Goal: Task Accomplishment & Management: Use online tool/utility

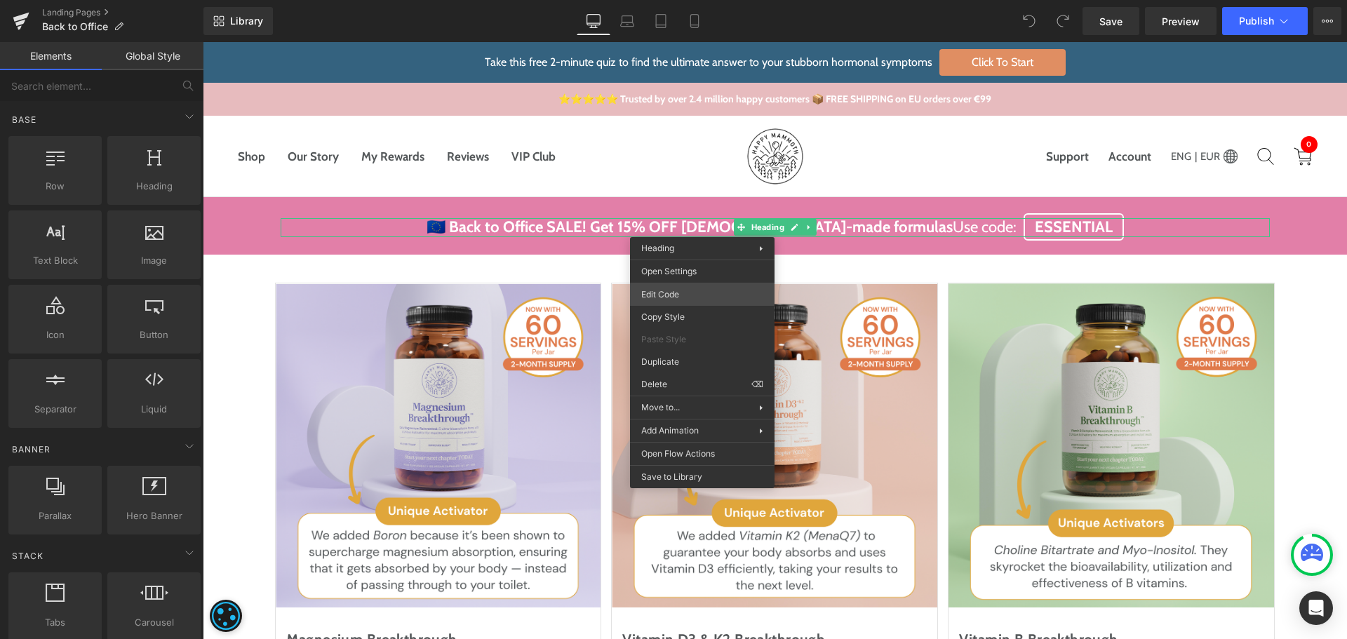
click at [697, 0] on div "You are previewing how the will restyle your page. You can not edit Elements in…" at bounding box center [673, 0] width 1347 height 0
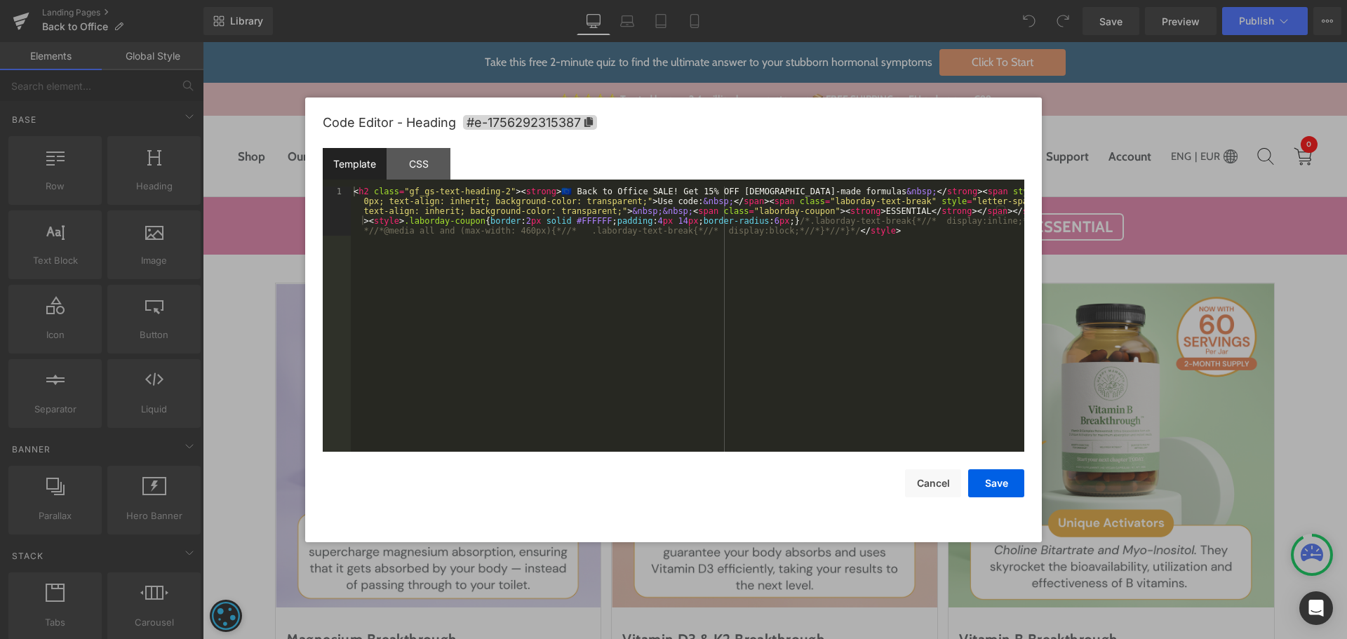
click at [747, 275] on div "< h2 class = "gf_gs-text-heading-2" > < strong > 🇪🇺 Back to Office SALE! Get 15…" at bounding box center [687, 368] width 673 height 363
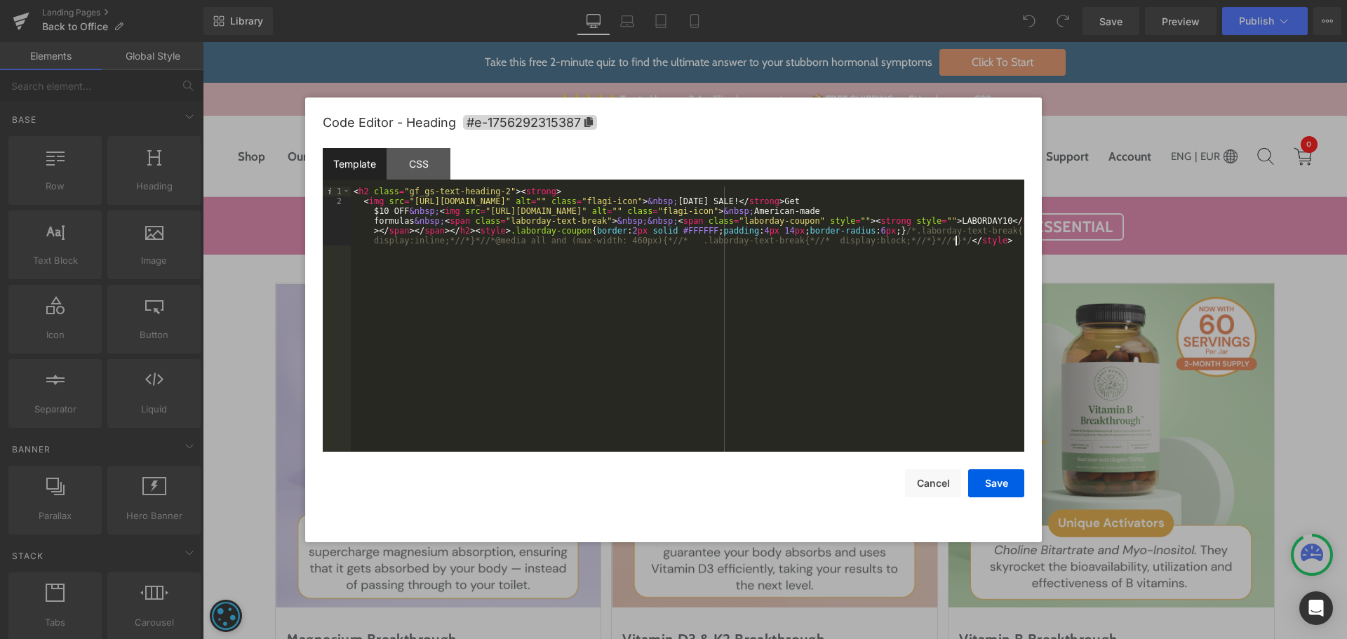
click at [754, 325] on div "< h2 class = "gf_gs-text-heading-2" > < strong > < img src = "https://ucarecdn.…" at bounding box center [687, 349] width 673 height 324
click at [1007, 485] on button "Save" at bounding box center [996, 483] width 56 height 28
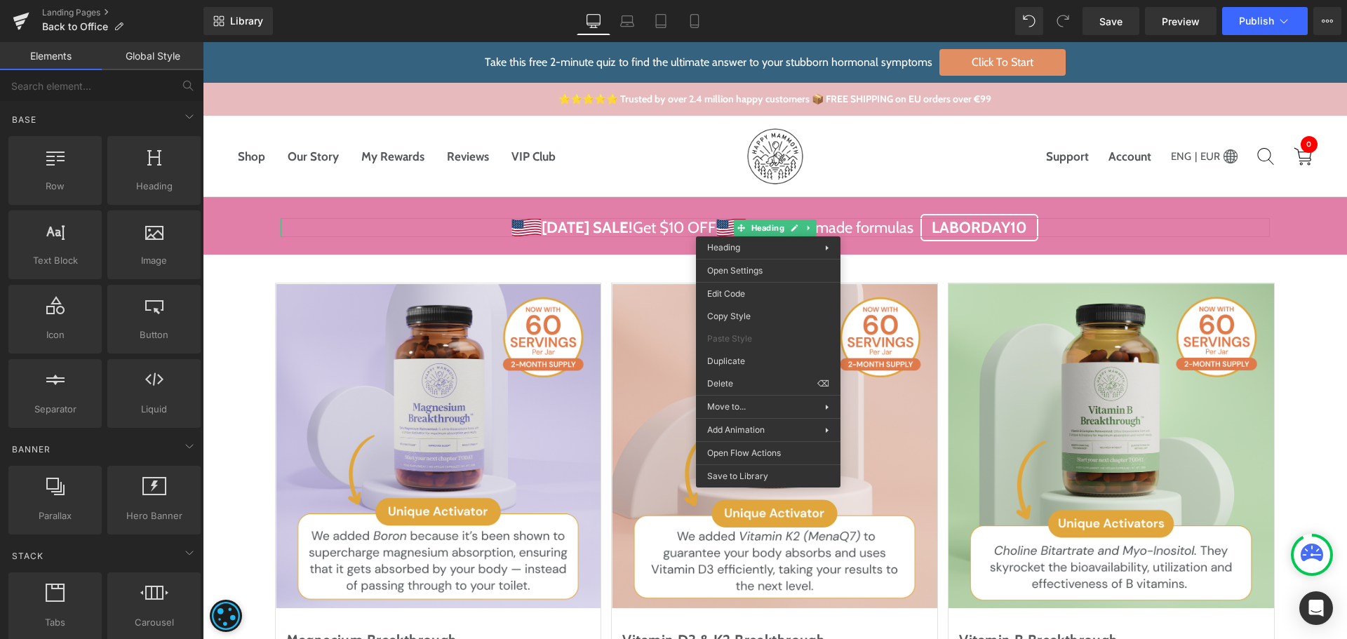
click at [1149, 229] on h2 "Labor Day SALE! Get $10 OFF American-made formulas LABORDAY10" at bounding box center [775, 227] width 989 height 19
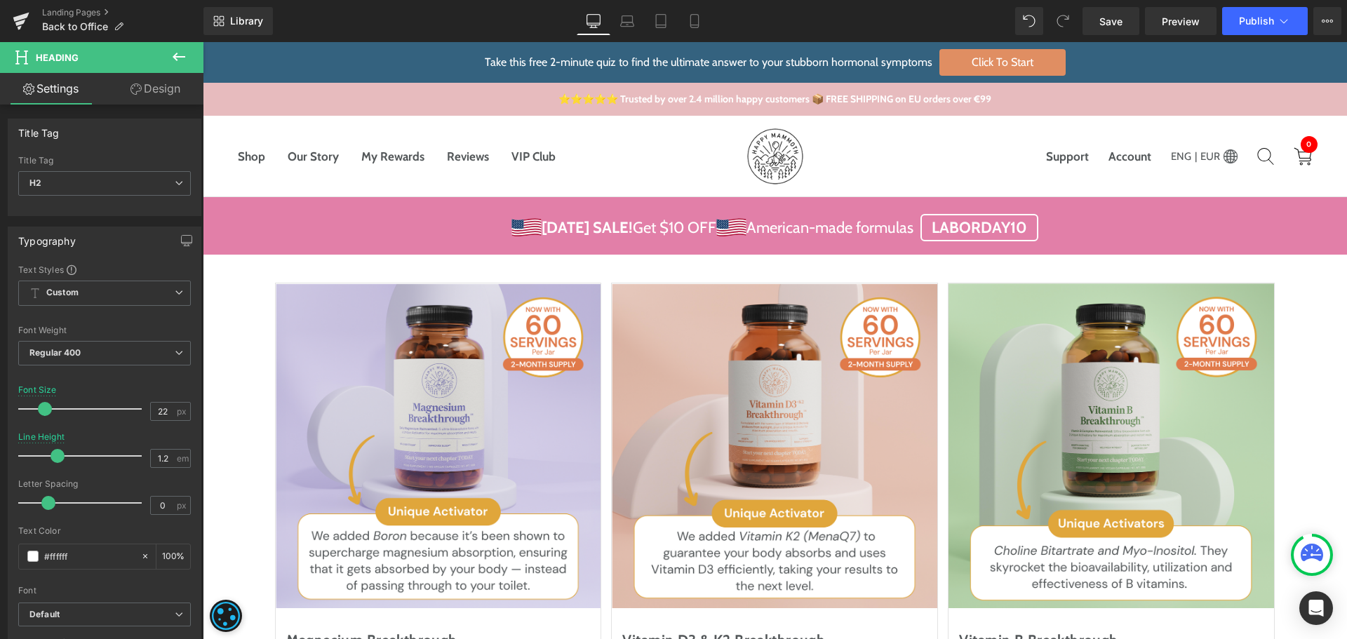
click at [178, 57] on icon at bounding box center [179, 57] width 13 height 8
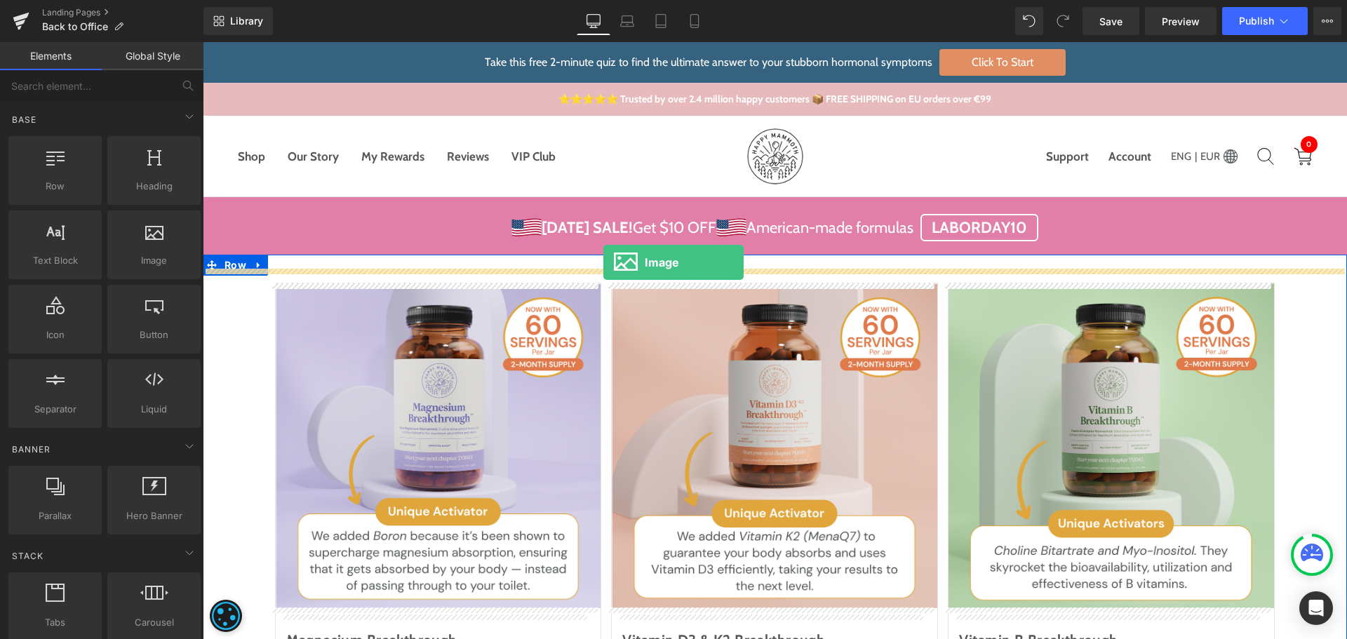
drag, startPoint x: 338, startPoint y: 288, endPoint x: 603, endPoint y: 262, distance: 266.4
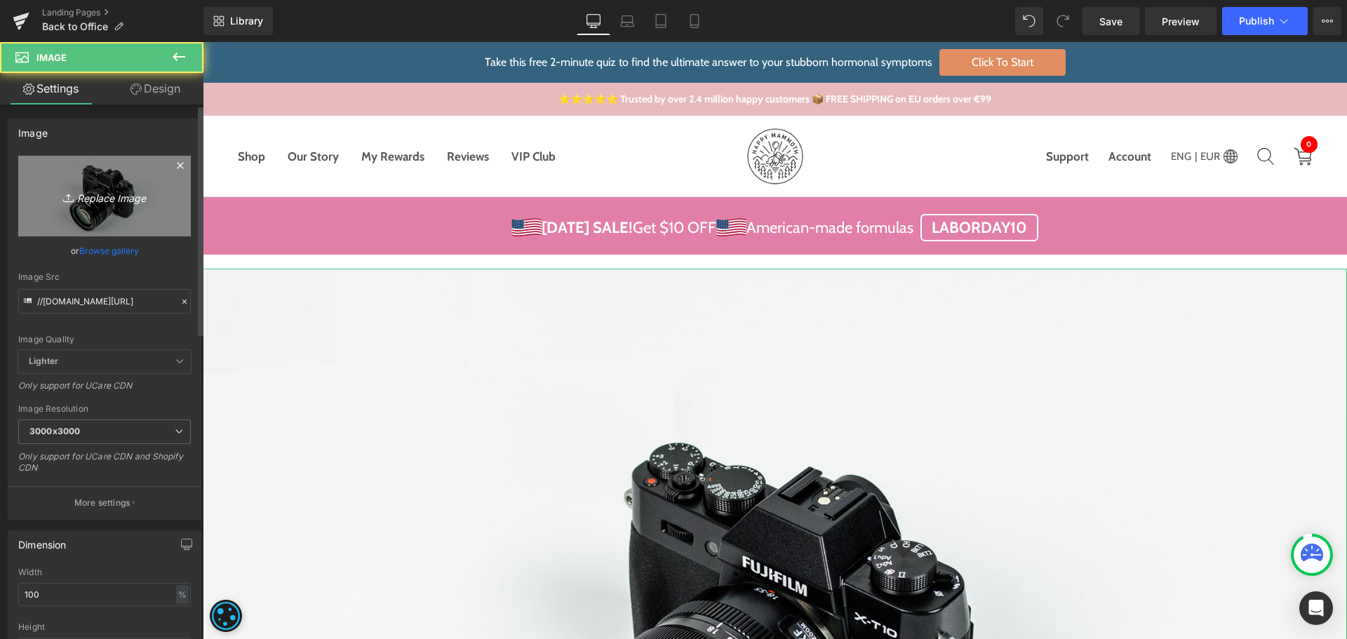
click at [130, 182] on link "Replace Image" at bounding box center [104, 196] width 173 height 81
type input "C:\fakepath\eu-flag-icon.svg"
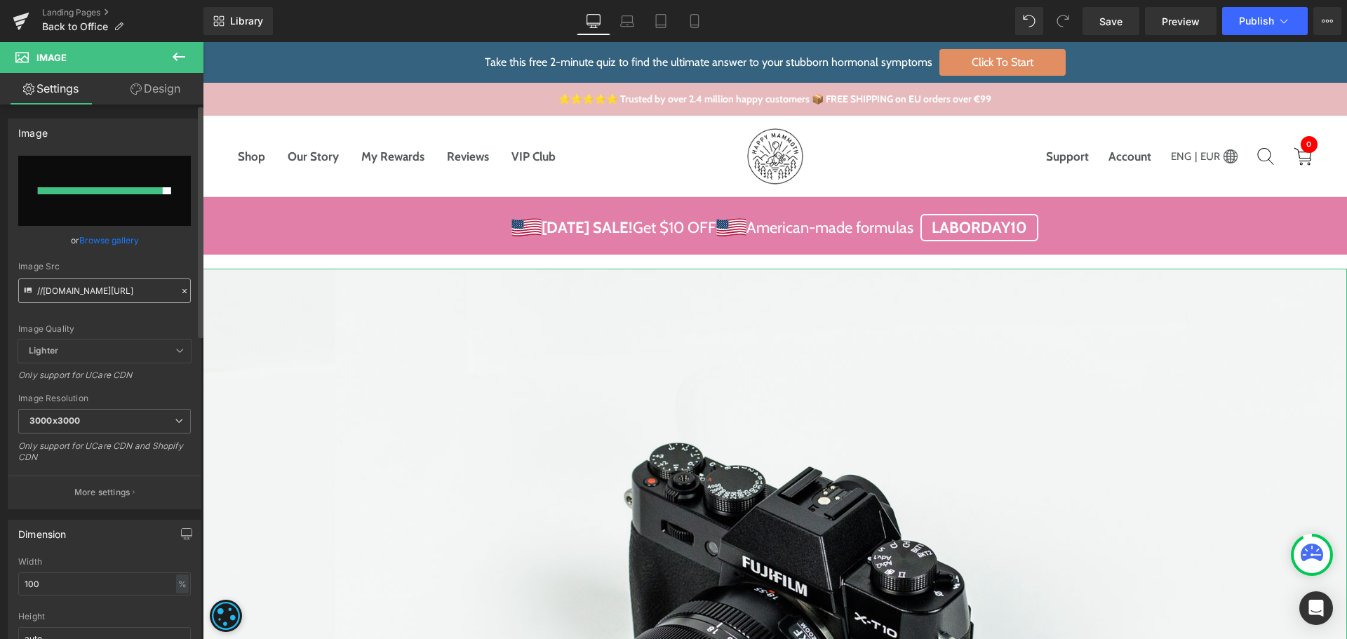
type input "https://ucarecdn.com/61c38325-68fa-4621-b008-6e54bc017fc8/eu-flag-icon.svg"
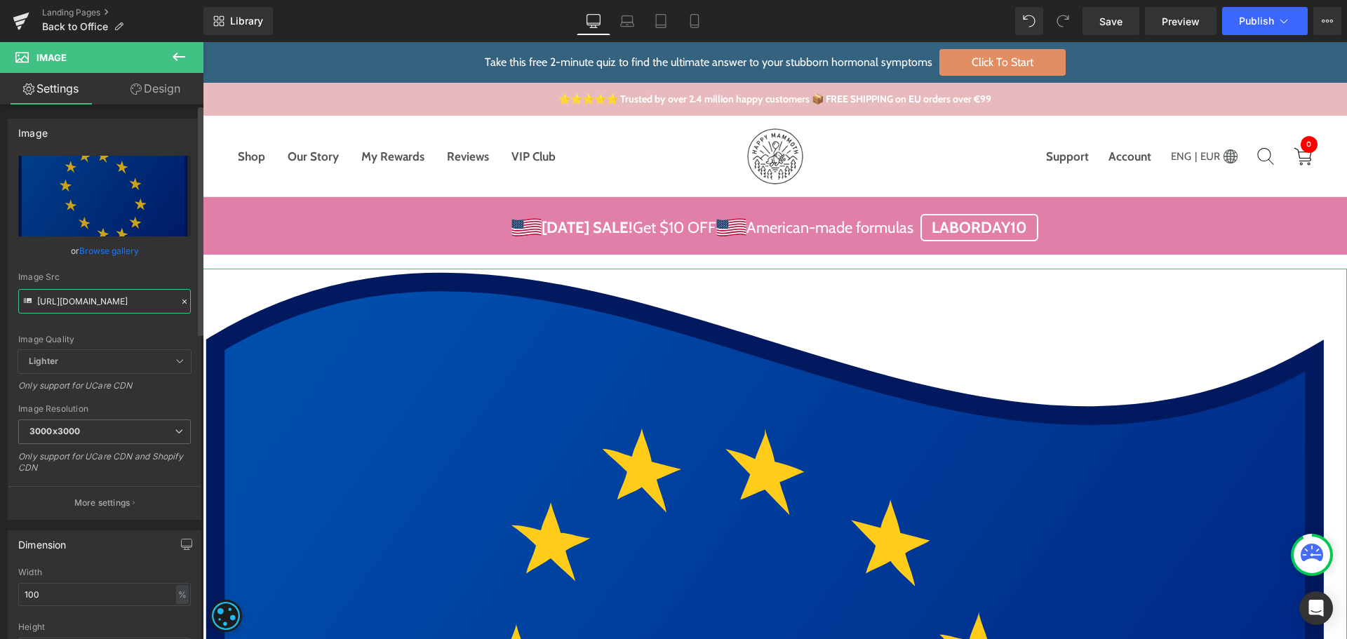
click at [89, 297] on input "https://ucarecdn.com/61c38325-68fa-4621-b008-6e54bc017fc8/eu-flag-icon.svg" at bounding box center [104, 301] width 173 height 25
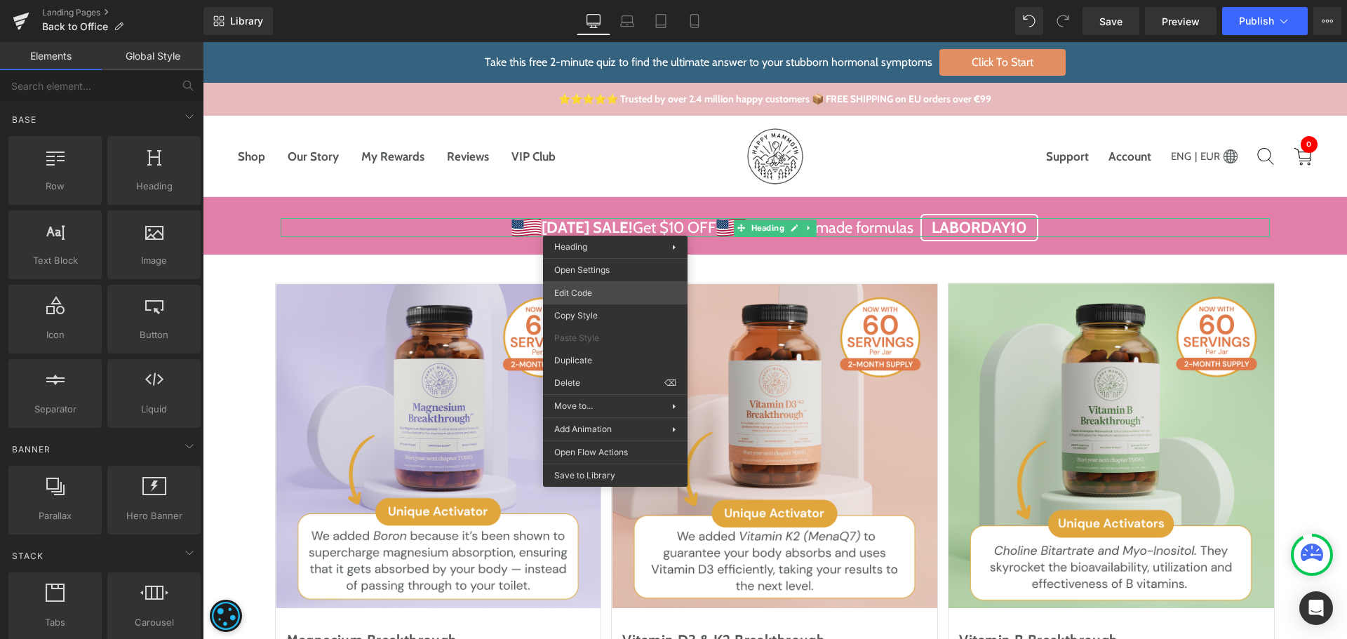
click at [594, 0] on div "Image You are previewing how the will restyle your page. You can not edit Eleme…" at bounding box center [673, 0] width 1347 height 0
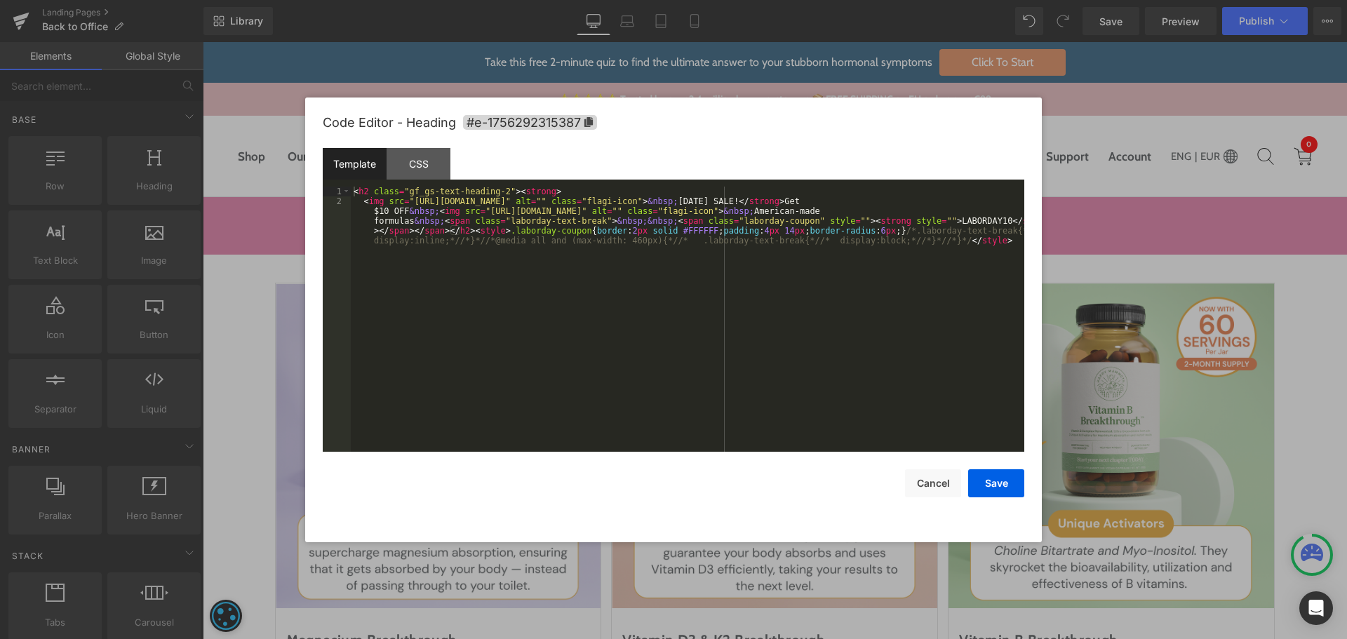
click at [561, 274] on div "< h2 class = "gf_gs-text-heading-2" > < strong > < img src = "https://ucarecdn.…" at bounding box center [687, 349] width 673 height 324
click at [410, 205] on div "< h2 class = "gf_gs-text-heading-2" > < strong > < img src = "https://ucarecdn.…" at bounding box center [687, 349] width 673 height 324
click at [729, 200] on div "< h2 class = "gf_gs-text-heading-2" > < strong > < img src = "https://ucarecdn.…" at bounding box center [687, 349] width 673 height 324
click at [502, 212] on div "< h2 class = "gf_gs-text-heading-2" > < strong > < img src = "https://ucarecdn.…" at bounding box center [687, 349] width 673 height 324
click at [821, 211] on div "< h2 class = "gf_gs-text-heading-2" > < strong > < img src = "https://ucarecdn.…" at bounding box center [687, 349] width 673 height 324
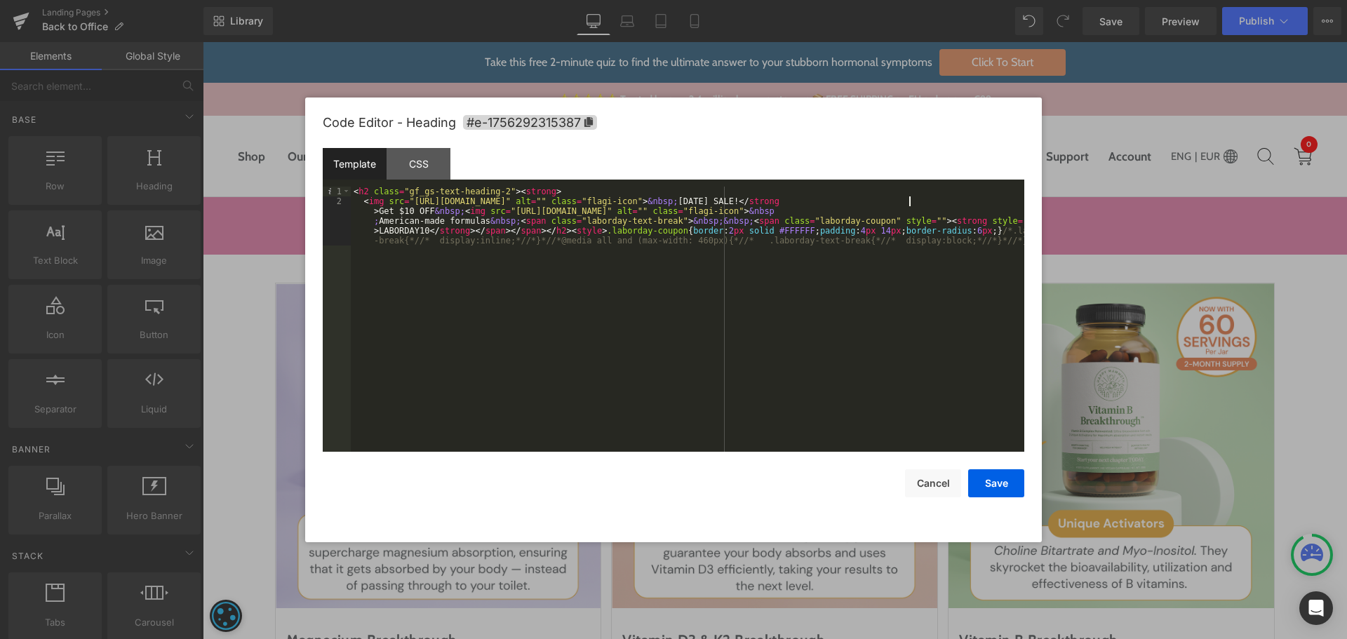
click at [907, 201] on div "< h2 class = "gf_gs-text-heading-2" > < strong > < img src = "https://ucarecdn.…" at bounding box center [687, 349] width 673 height 324
click at [977, 201] on div "< h2 class = "gf_gs-text-heading-2" > < strong > < img src = "https://ucarecdn.…" at bounding box center [687, 349] width 673 height 324
click at [410, 211] on div "< h2 class = "gf_gs-text-heading-2" > < strong > < img src = "https://ucarecdn.…" at bounding box center [687, 349] width 673 height 324
click at [462, 210] on div "< h2 class = "gf_gs-text-heading-2" > < strong > < img src = "https://ucarecdn.…" at bounding box center [687, 349] width 673 height 324
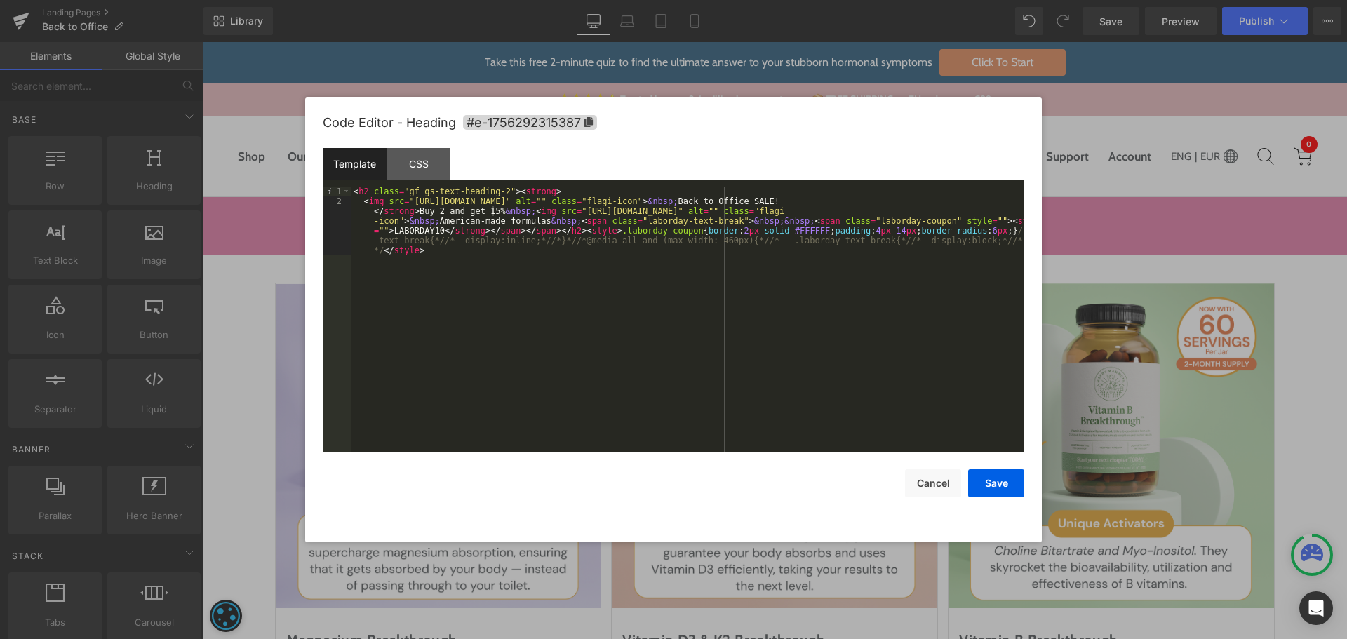
click at [492, 212] on div "< h2 class = "gf_gs-text-heading-2" > < strong > < img src = "https://ucarecdn.…" at bounding box center [687, 354] width 673 height 334
click at [465, 218] on div "< h2 class = "gf_gs-text-heading-2" > < strong > < img src = "https://ucarecdn.…" at bounding box center [687, 354] width 673 height 334
click at [564, 220] on div "< h2 class = "gf_gs-text-heading-2" > < strong > < img src = "https://ucarecdn.…" at bounding box center [687, 354] width 673 height 334
click at [482, 227] on div "< h2 class = "gf_gs-text-heading-2" > < strong > < img src = "https://ucarecdn.…" at bounding box center [687, 354] width 673 height 334
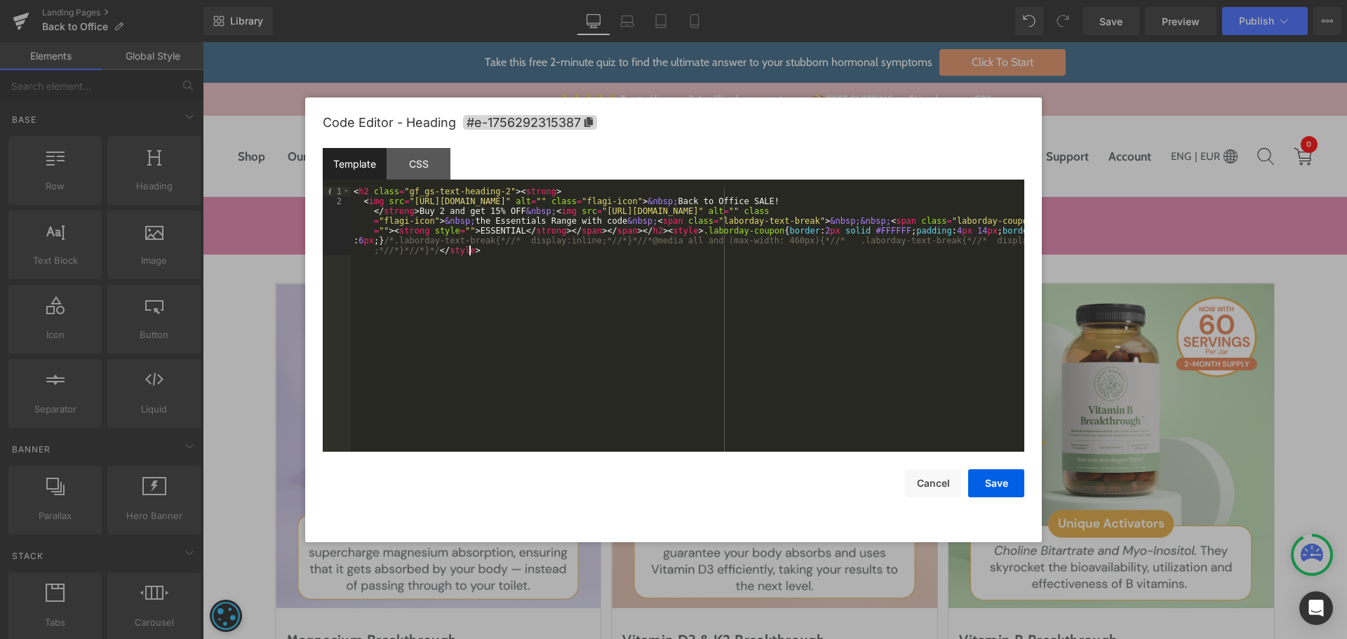
click at [544, 297] on div "< h2 class = "gf_gs-text-heading-2" > < strong > < img src = "https://ucarecdn.…" at bounding box center [687, 354] width 673 height 334
click at [1004, 487] on button "Save" at bounding box center [996, 483] width 56 height 28
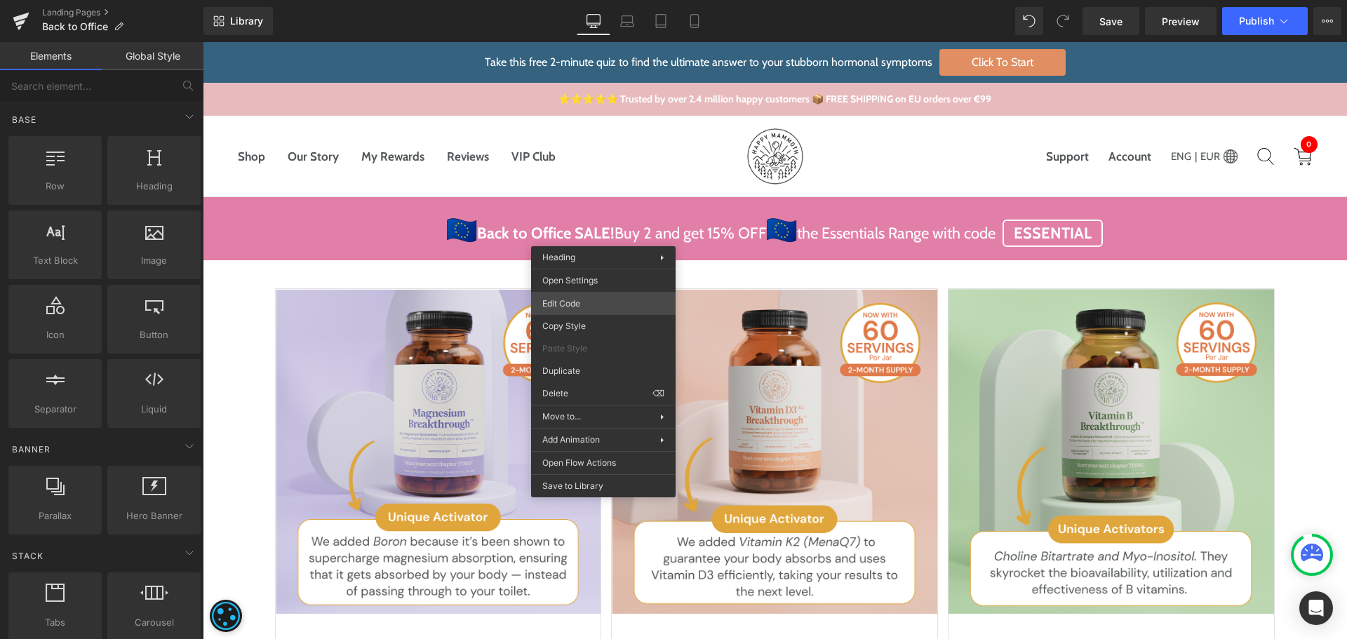
click at [608, 0] on div "Image You are previewing how the will restyle your page. You can not edit Eleme…" at bounding box center [673, 0] width 1347 height 0
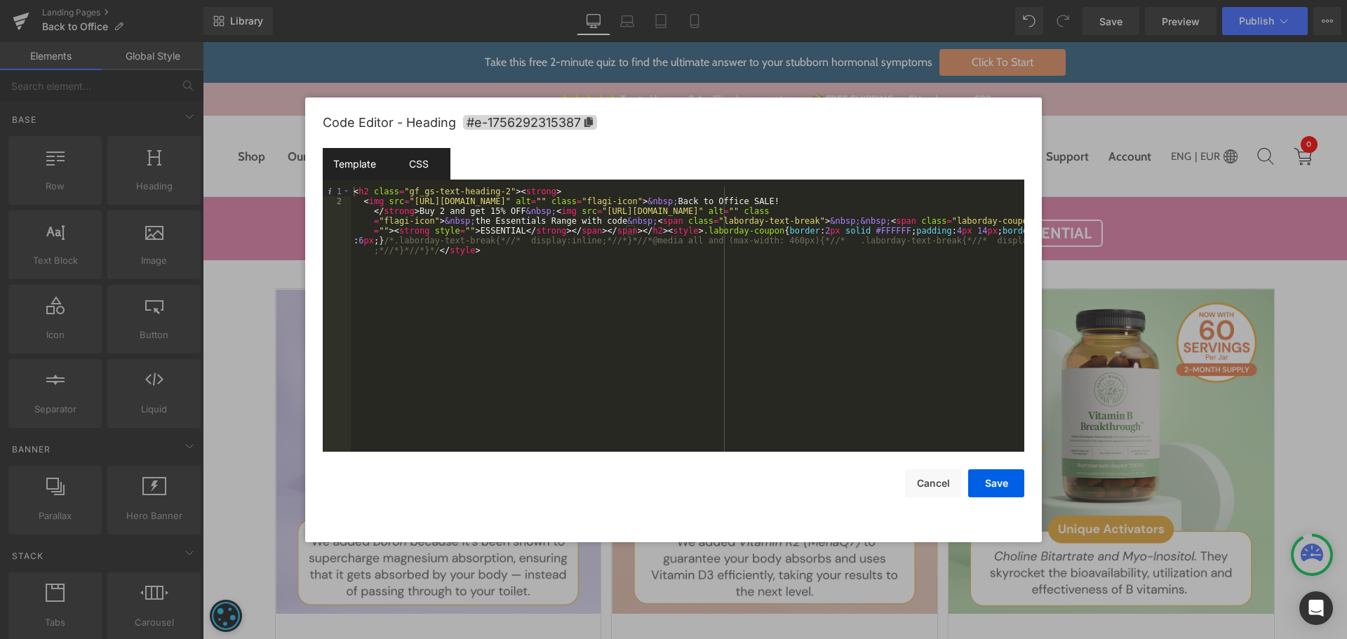
click at [417, 160] on div "CSS" at bounding box center [418, 164] width 64 height 32
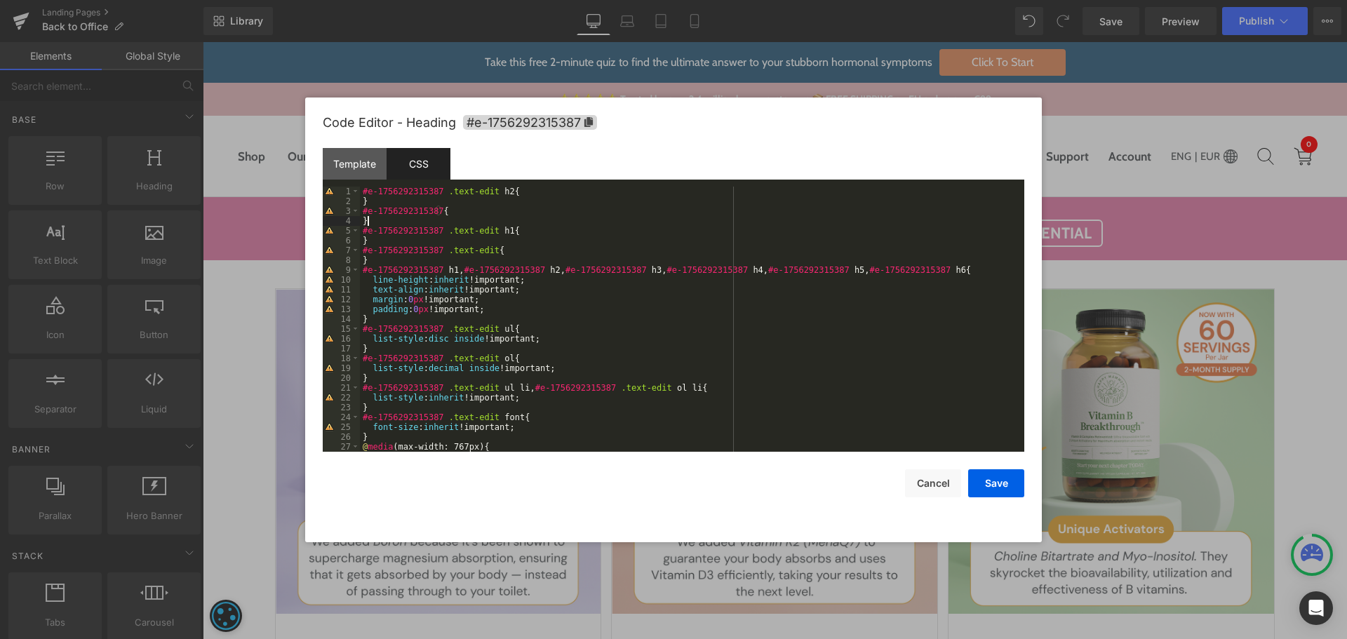
click at [382, 224] on div "#e-1756292315387 .text-edit h2 { } #e-1756292315387 { } #e-1756292315387 .text-…" at bounding box center [689, 329] width 659 height 285
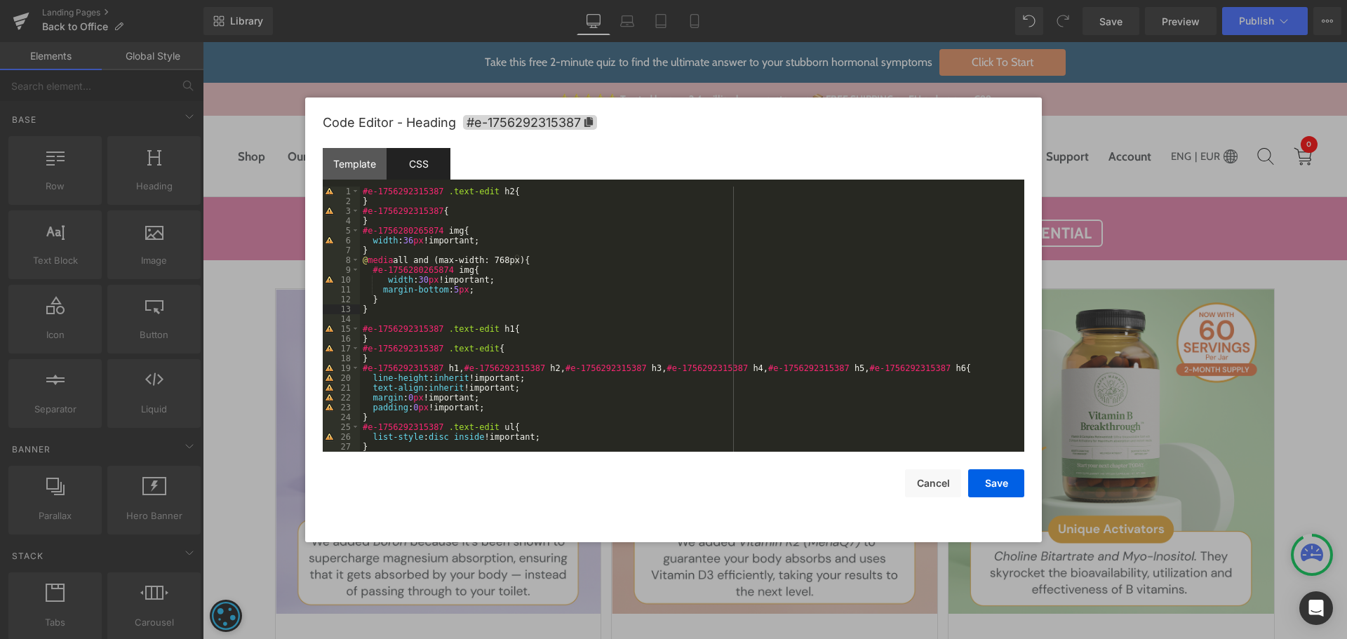
click at [419, 195] on div "#e-1756292315387 .text-edit h2 { } #e-1756292315387 { } #e-1756280265874 img { …" at bounding box center [689, 329] width 659 height 285
click at [387, 227] on div "#e-1756292315387 .text-edit h2 { } #e-1756292315387 { } #e-1756280265874 img { …" at bounding box center [689, 329] width 659 height 285
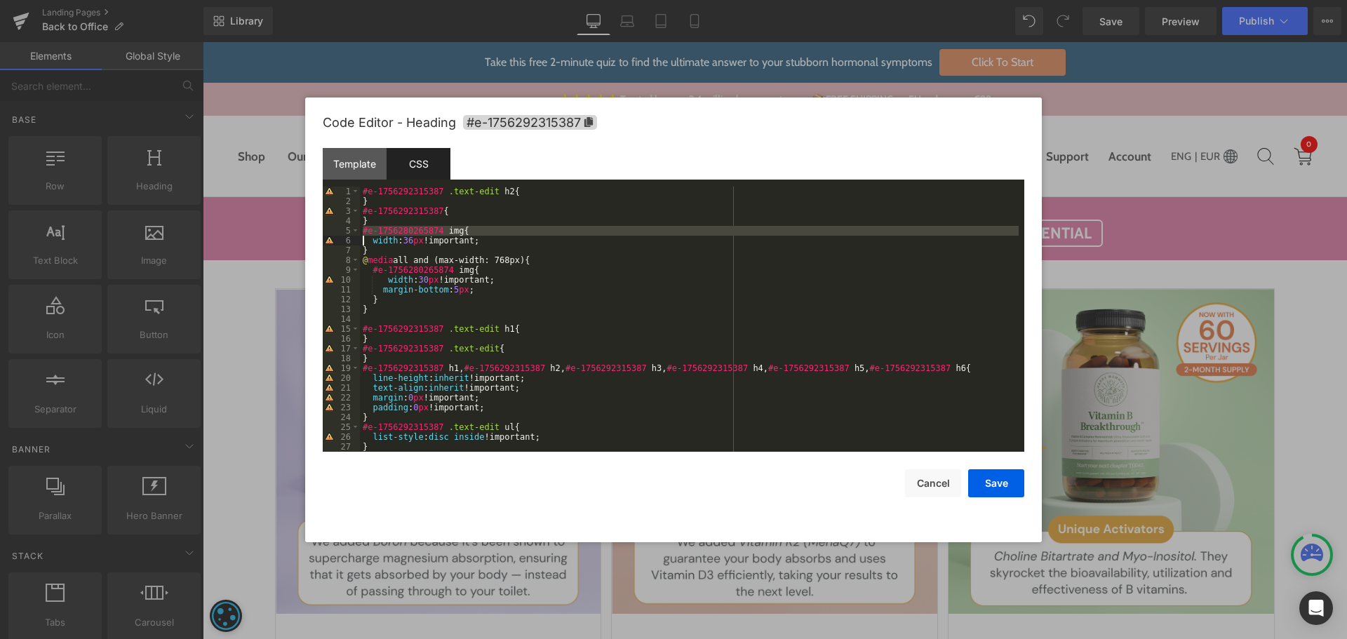
click at [387, 227] on div "#e-1756292315387 .text-edit h2 { } #e-1756292315387 { } #e-1756280265874 img { …" at bounding box center [689, 329] width 659 height 285
click at [387, 227] on div "#e-1756292315387 .text-edit h2 { } #e-1756292315387 { } #e-1756280265874 img { …" at bounding box center [689, 319] width 659 height 265
click at [387, 227] on div "#e-1756292315387 .text-edit h2 { } #e-1756292315387 { } #e-1756280265874 img { …" at bounding box center [689, 329] width 659 height 285
click at [408, 267] on div "#e-1756292315387 .text-edit h2 { } #e-1756292315387 { } #e-1756292315387 img { …" at bounding box center [689, 329] width 659 height 285
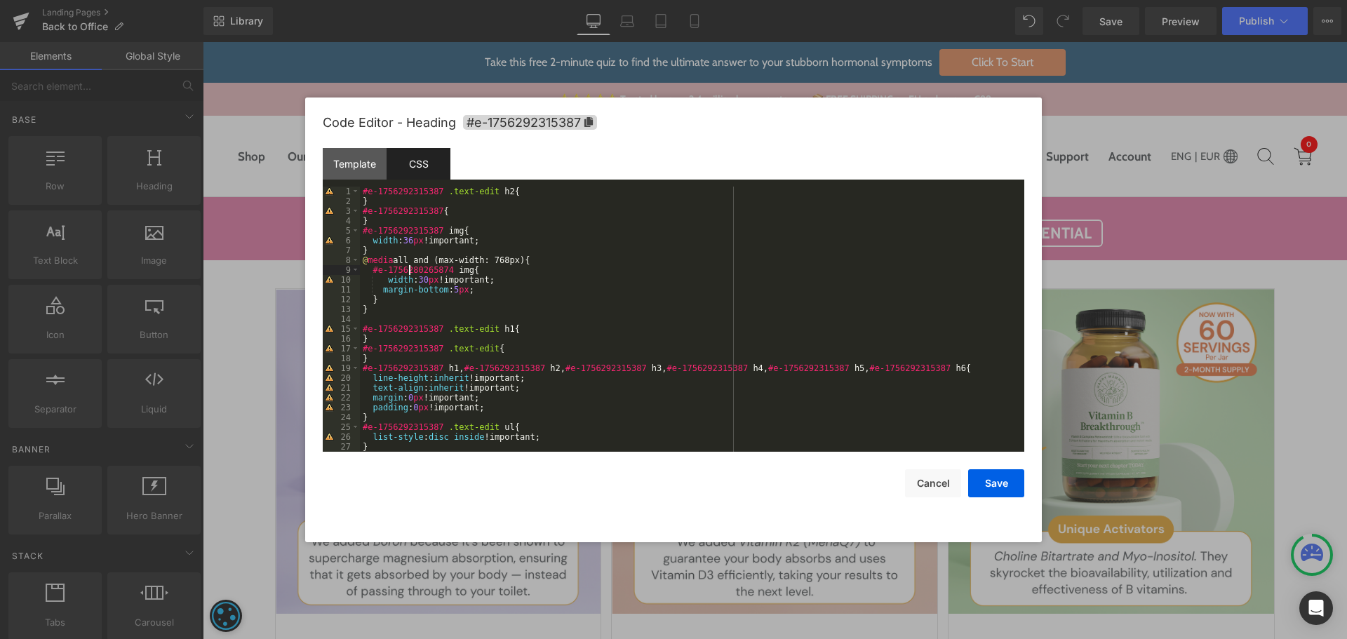
click at [408, 267] on div "#e-1756292315387 .text-edit h2 { } #e-1756292315387 { } #e-1756292315387 img { …" at bounding box center [689, 329] width 659 height 285
click at [407, 236] on div "#e-1756292315387 .text-edit h2 { } #e-1756292315387 { } #e-1756292315387 img { …" at bounding box center [689, 329] width 659 height 285
click at [1010, 489] on button "Save" at bounding box center [996, 483] width 56 height 28
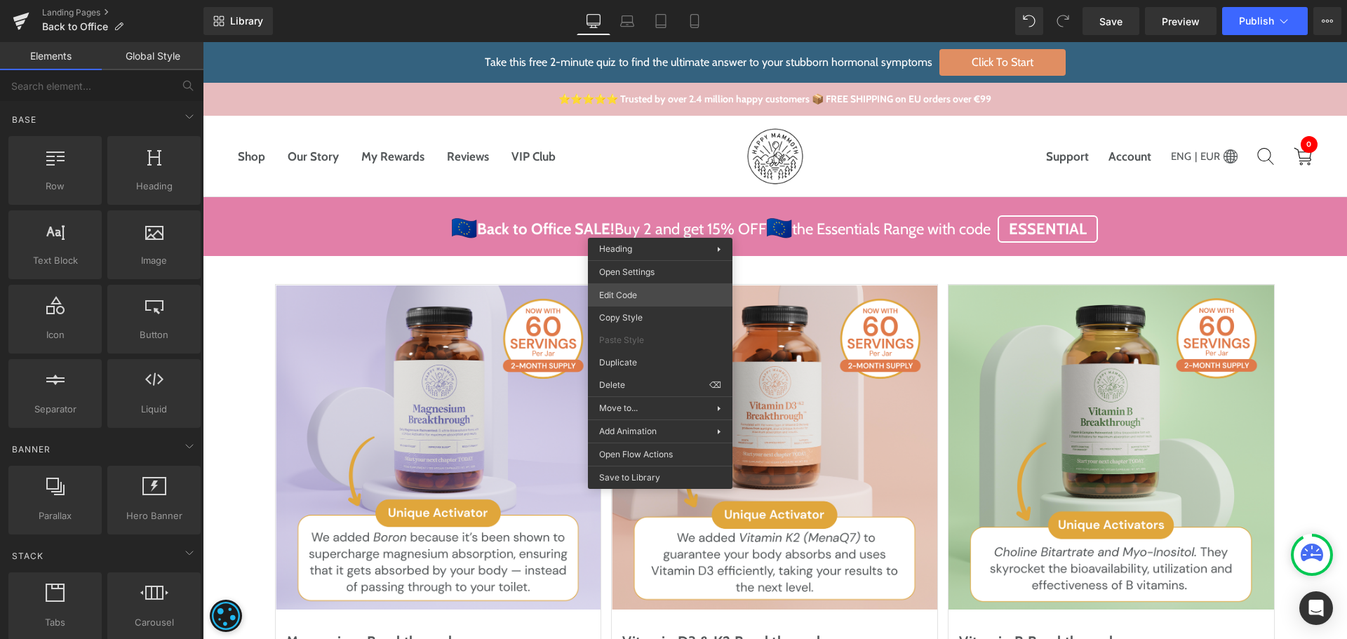
click at [633, 0] on div "Image You are previewing how the will restyle your page. You can not edit Eleme…" at bounding box center [673, 0] width 1347 height 0
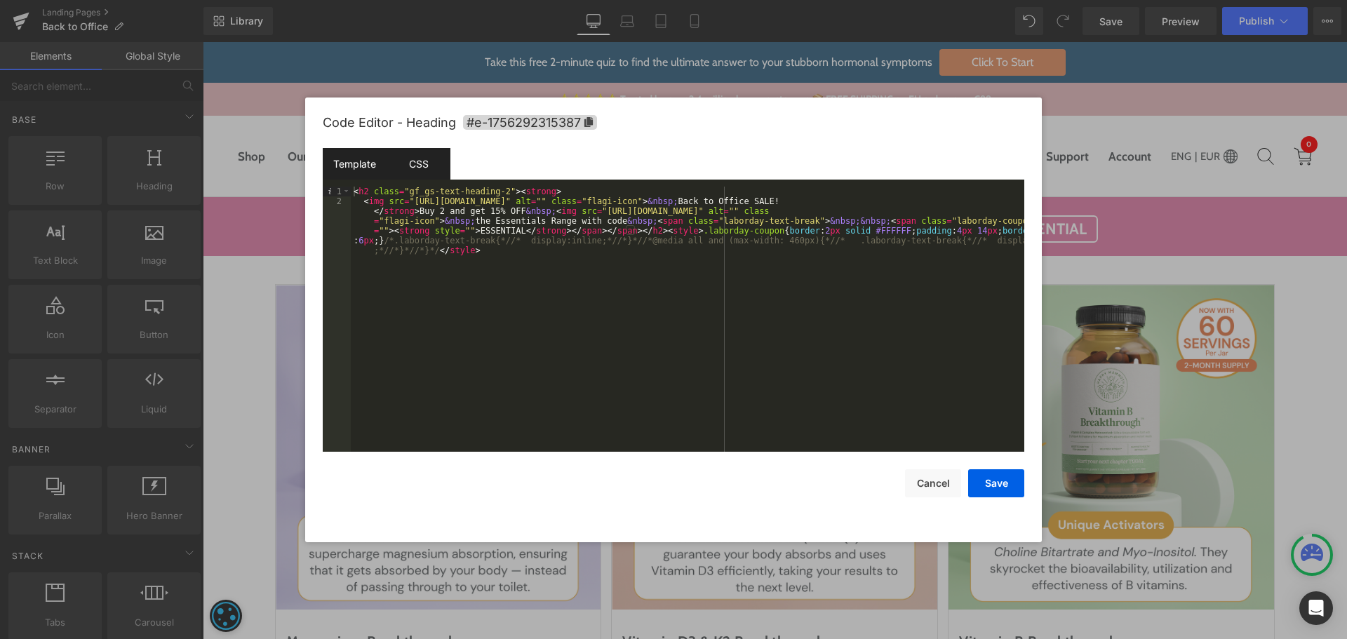
click at [439, 158] on div "CSS" at bounding box center [418, 164] width 64 height 32
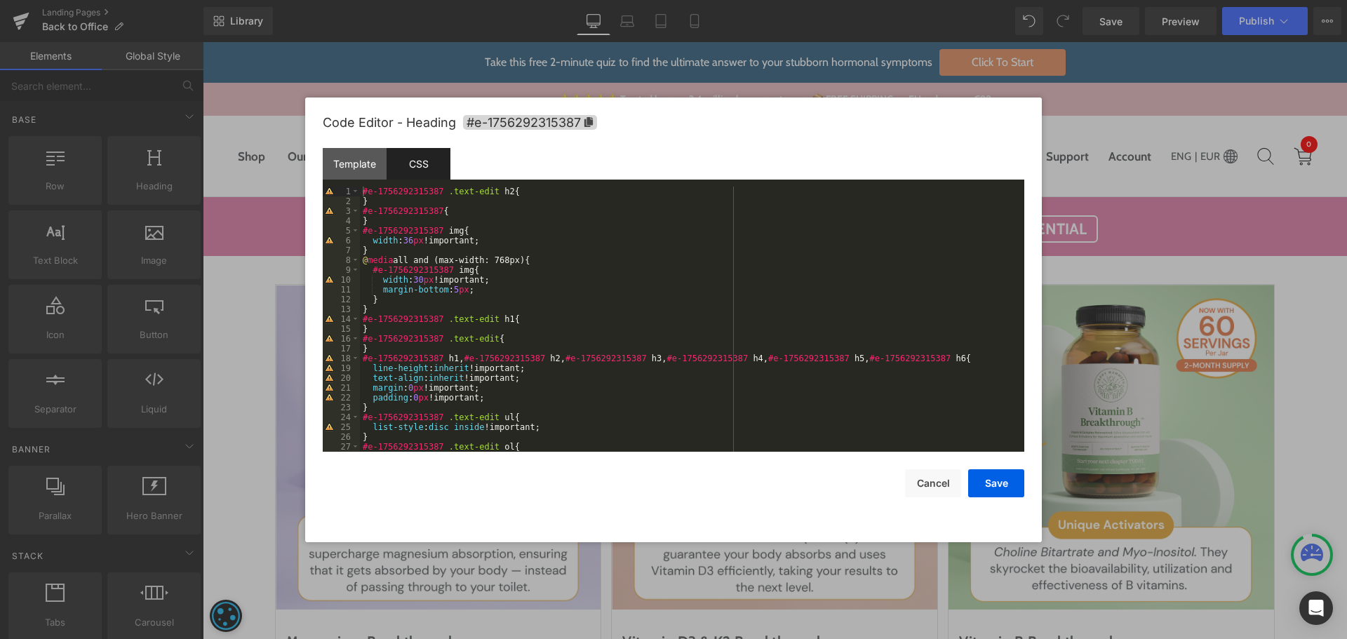
click at [409, 240] on div "#e-1756292315387 .text-edit h2 { } #e-1756292315387 { } #e-1756292315387 img { …" at bounding box center [689, 329] width 659 height 285
click at [1001, 478] on button "Save" at bounding box center [996, 483] width 56 height 28
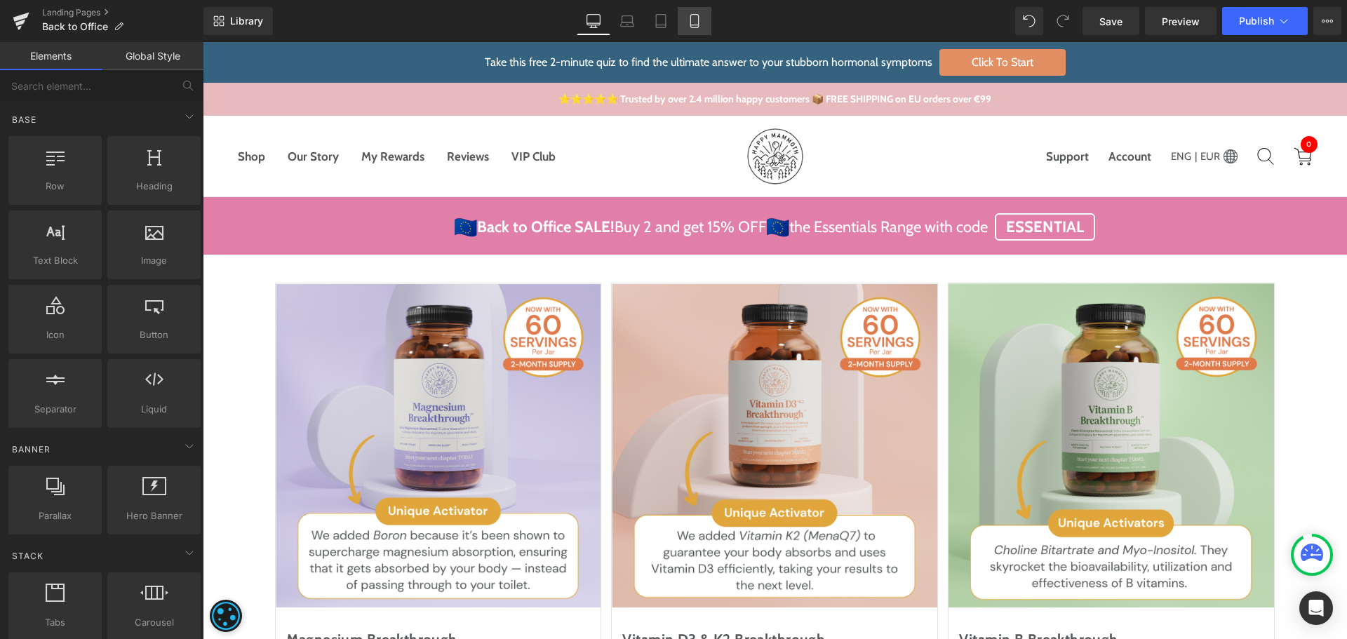
click at [698, 14] on icon at bounding box center [694, 21] width 14 height 14
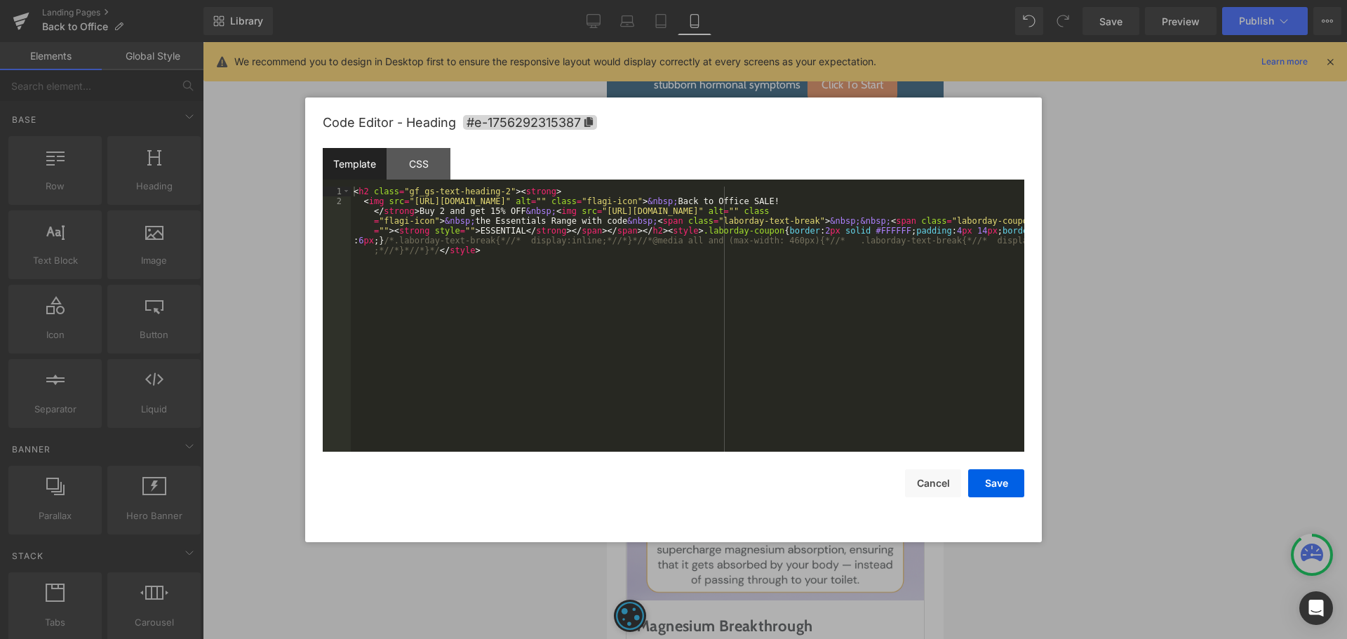
click at [708, 0] on div "Image You are previewing how the will restyle your page. You can not edit Eleme…" at bounding box center [673, 0] width 1347 height 0
click at [433, 150] on div "CSS" at bounding box center [418, 164] width 64 height 32
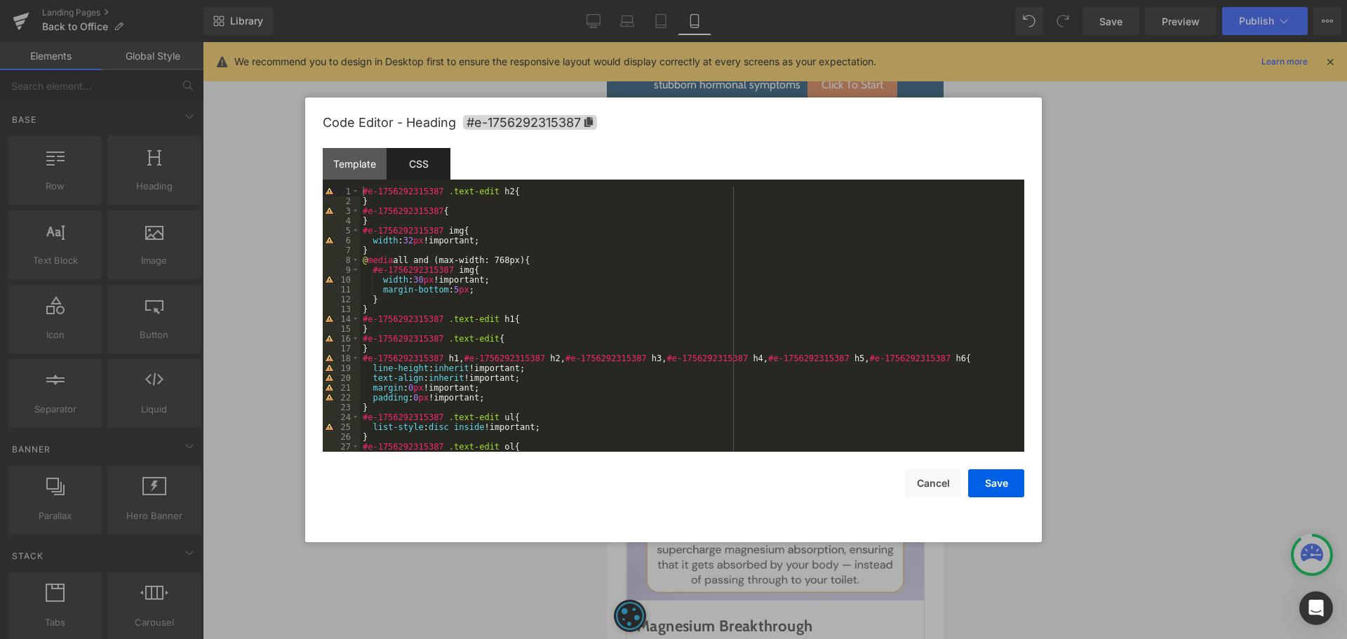
click at [414, 281] on div "#e-1756292315387 .text-edit h2 { } #e-1756292315387 { } #e-1756292315387 img { …" at bounding box center [689, 329] width 659 height 285
click at [1004, 479] on button "Save" at bounding box center [996, 483] width 56 height 28
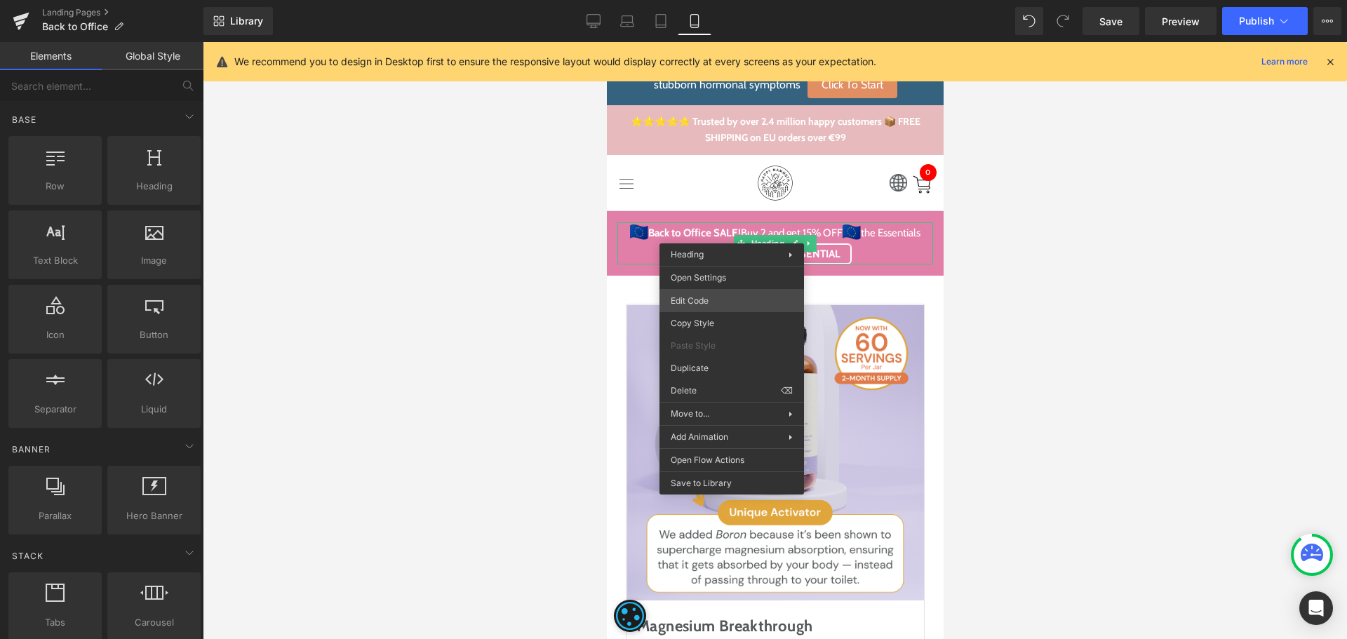
click at [722, 0] on div "Image You are previewing how the will restyle your page. You can not edit Eleme…" at bounding box center [673, 0] width 1347 height 0
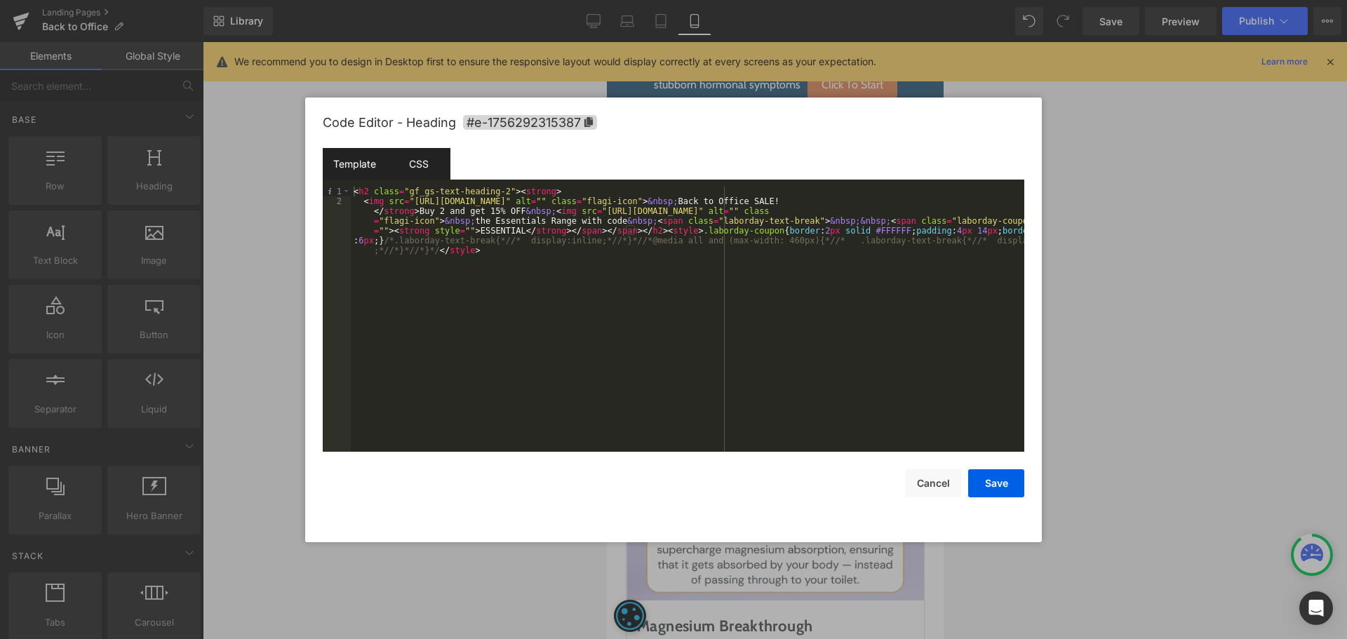
click at [419, 170] on div "CSS" at bounding box center [418, 164] width 64 height 32
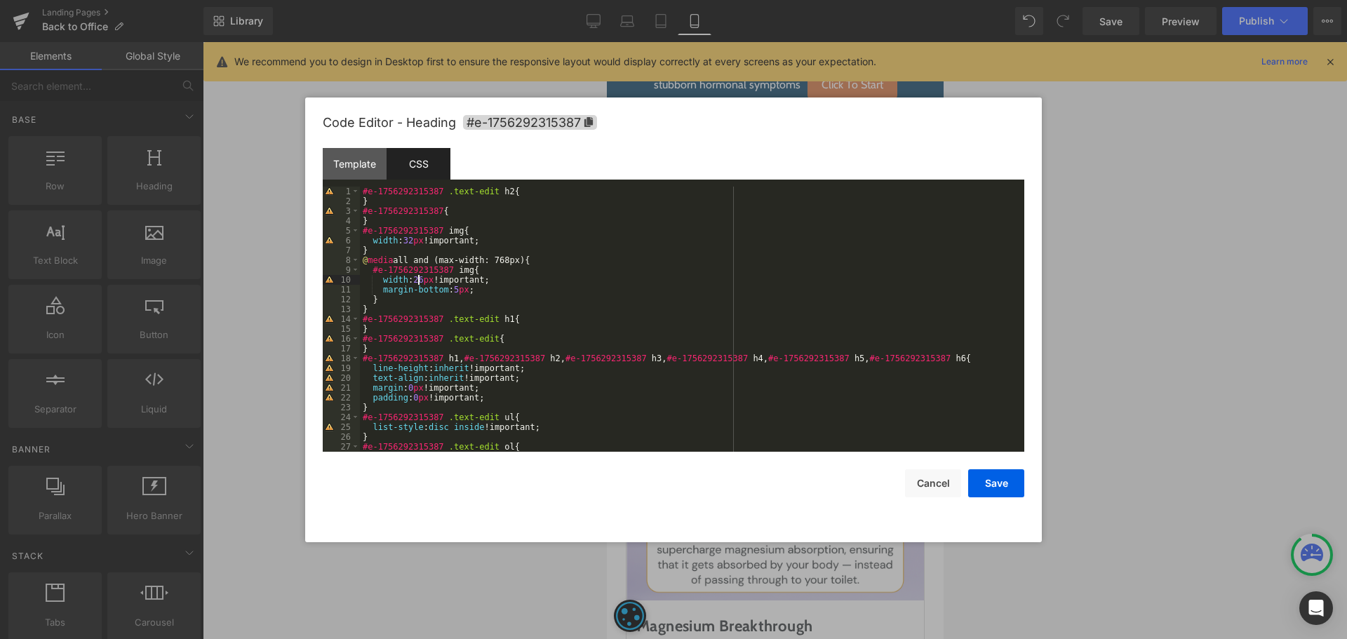
click at [418, 277] on div "#e-1756292315387 .text-edit h2 { } #e-1756292315387 { } #e-1756292315387 img { …" at bounding box center [689, 329] width 659 height 285
click at [983, 477] on button "Save" at bounding box center [996, 483] width 56 height 28
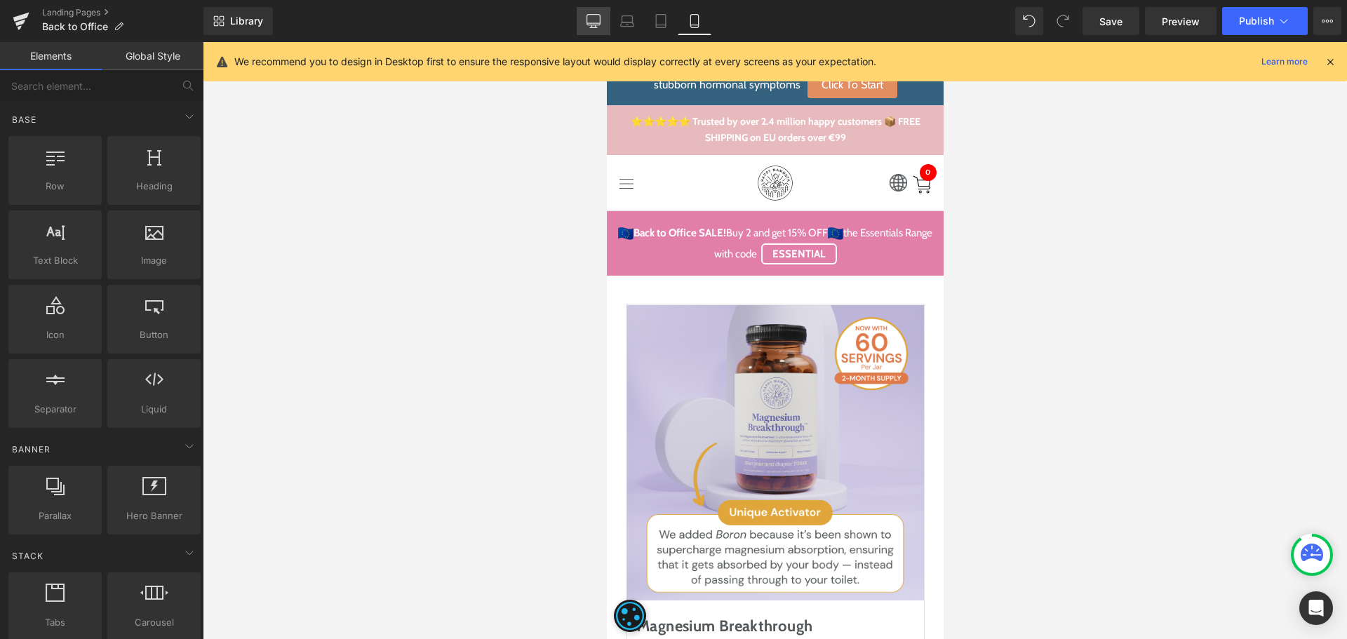
click at [590, 22] on icon at bounding box center [593, 21] width 14 height 14
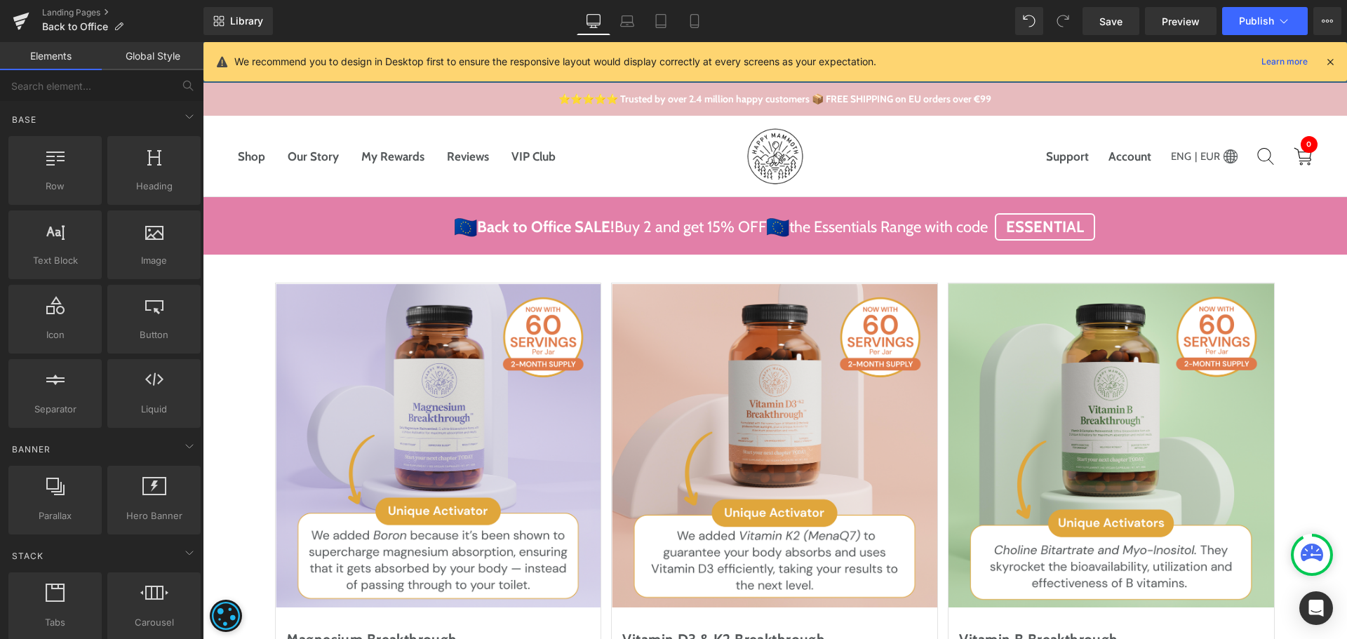
scroll to position [155, 0]
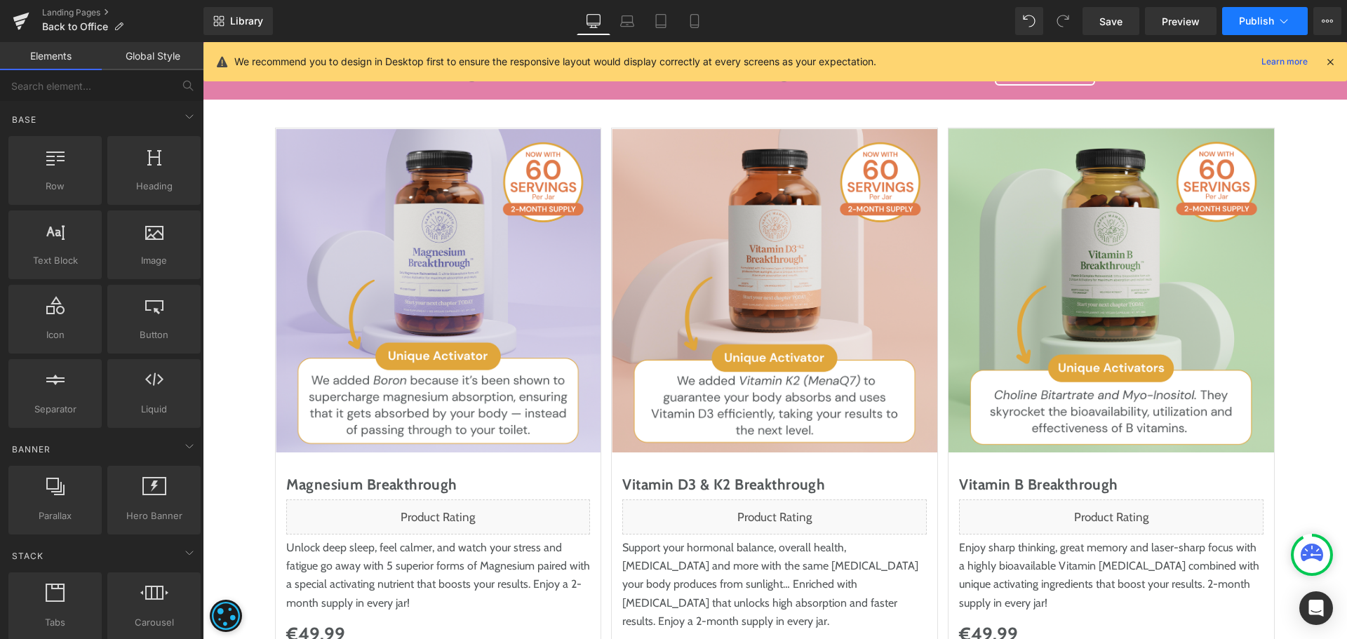
click at [1246, 18] on span "Publish" at bounding box center [1256, 20] width 35 height 11
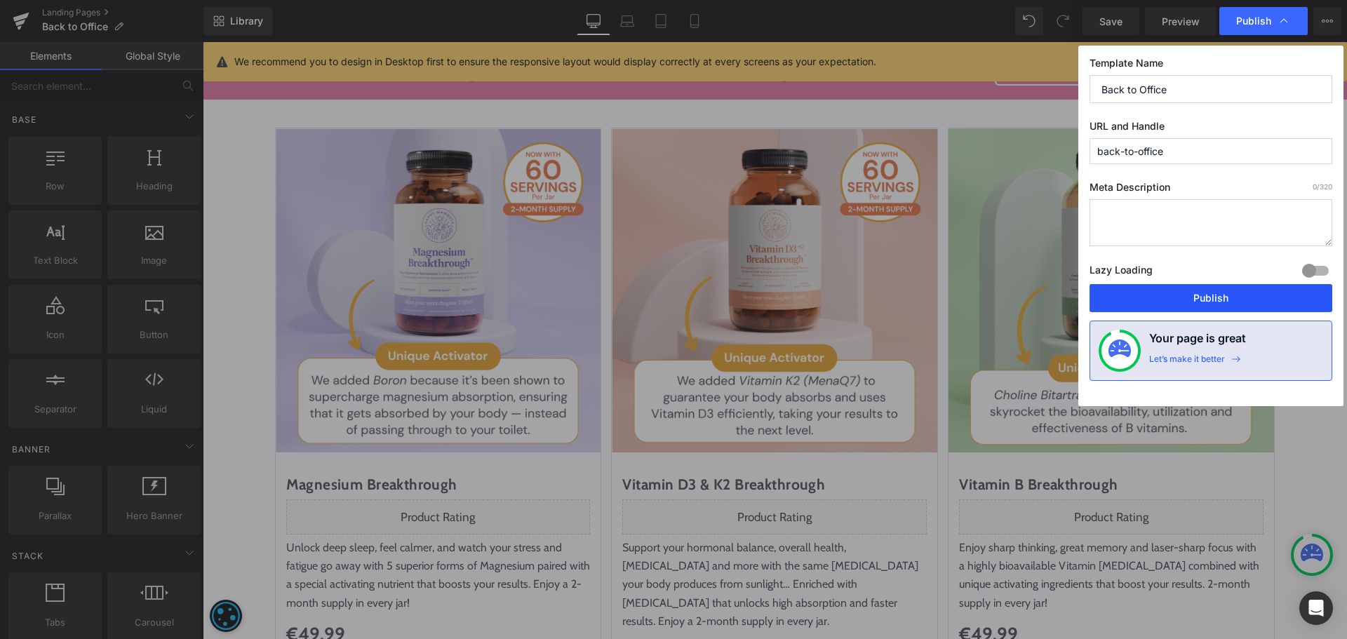
click at [1209, 302] on button "Publish" at bounding box center [1210, 298] width 243 height 28
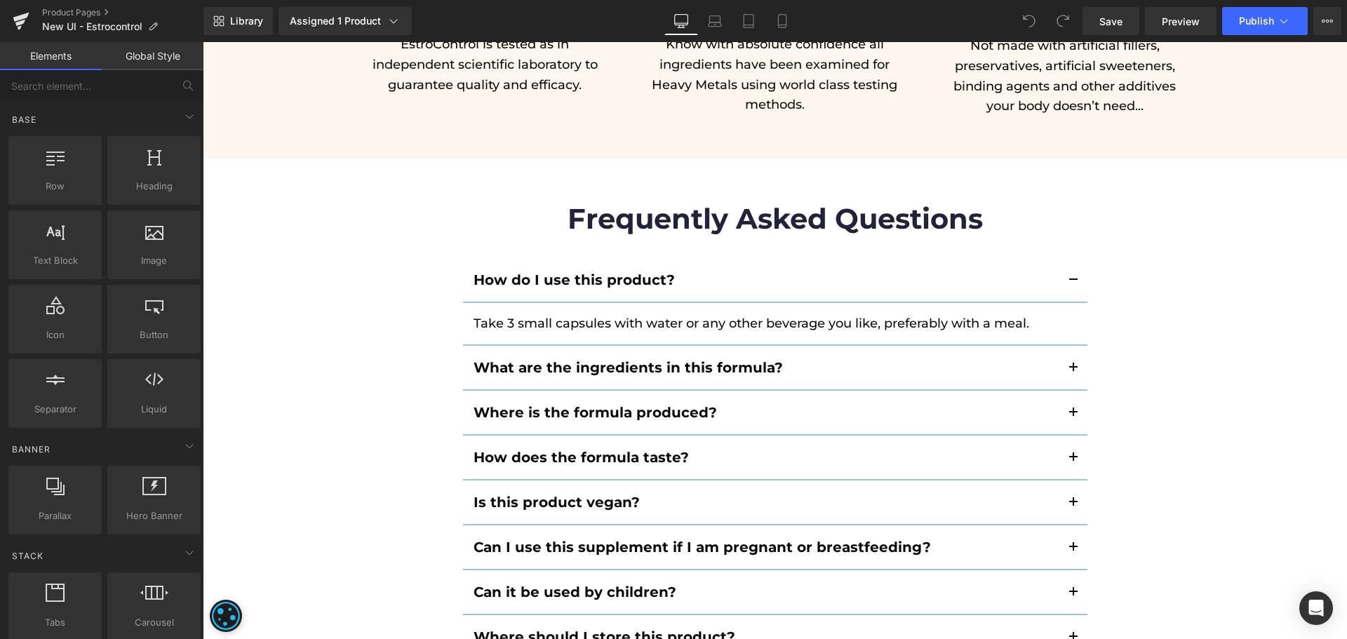
scroll to position [8806, 0]
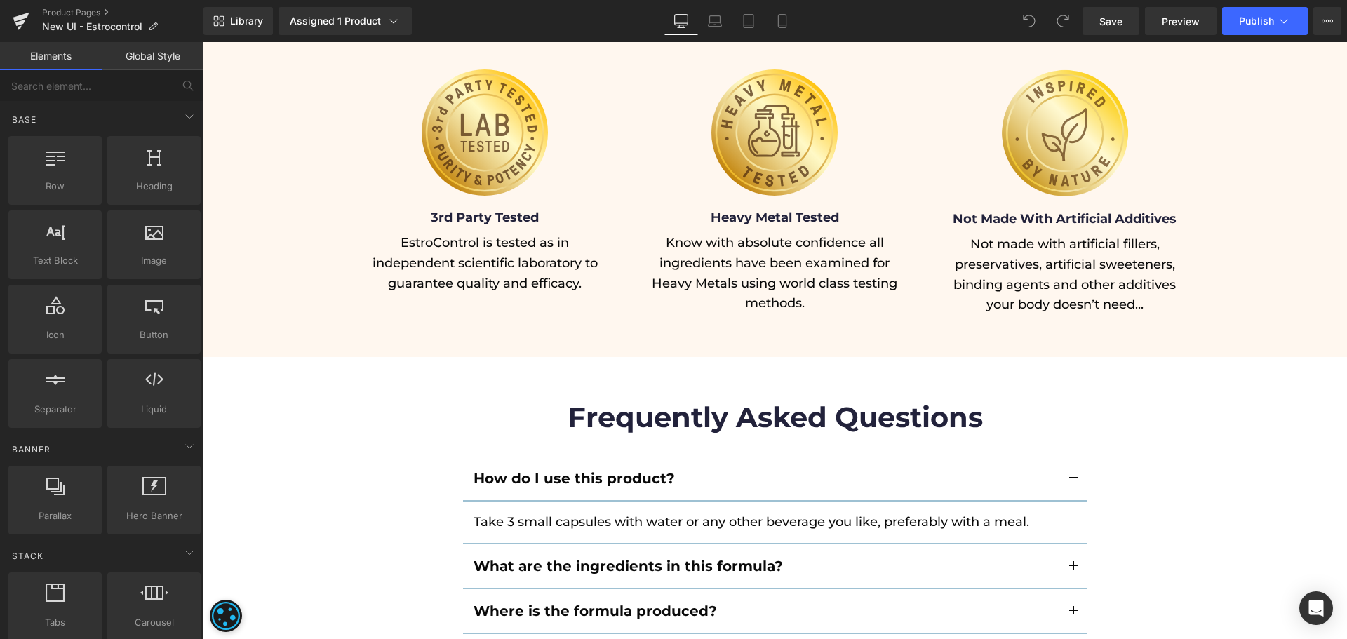
click at [1073, 570] on span "button" at bounding box center [1073, 570] width 0 height 0
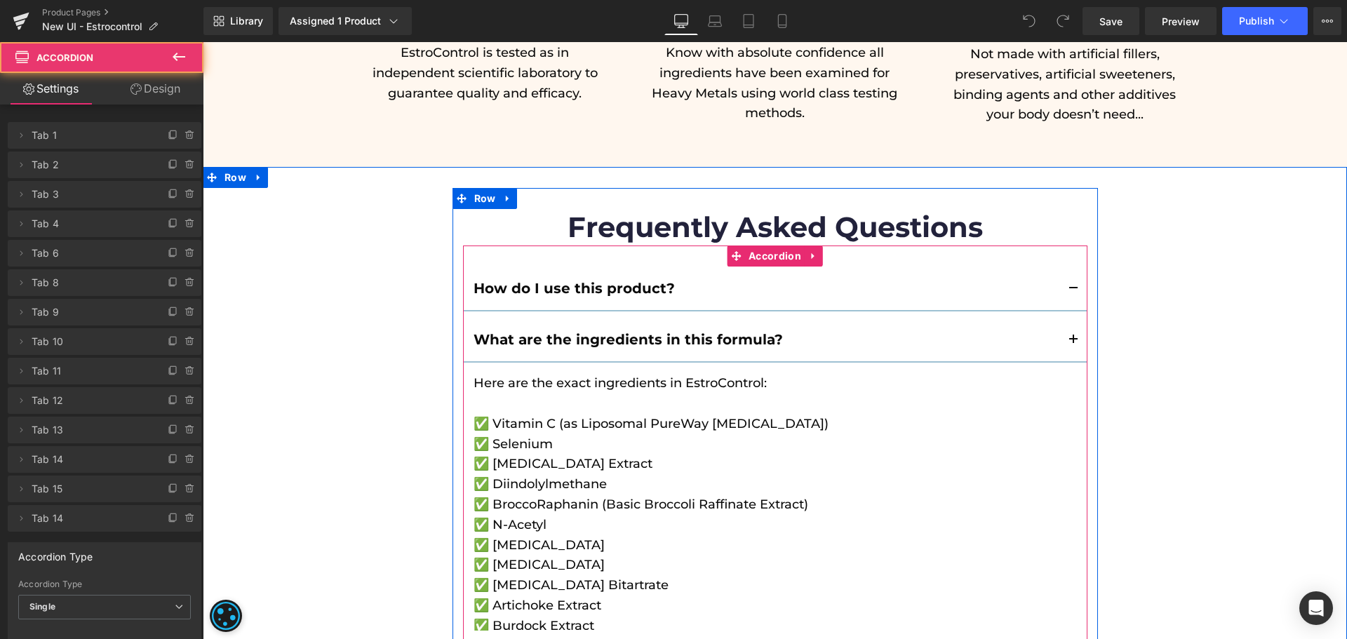
scroll to position [9016, 0]
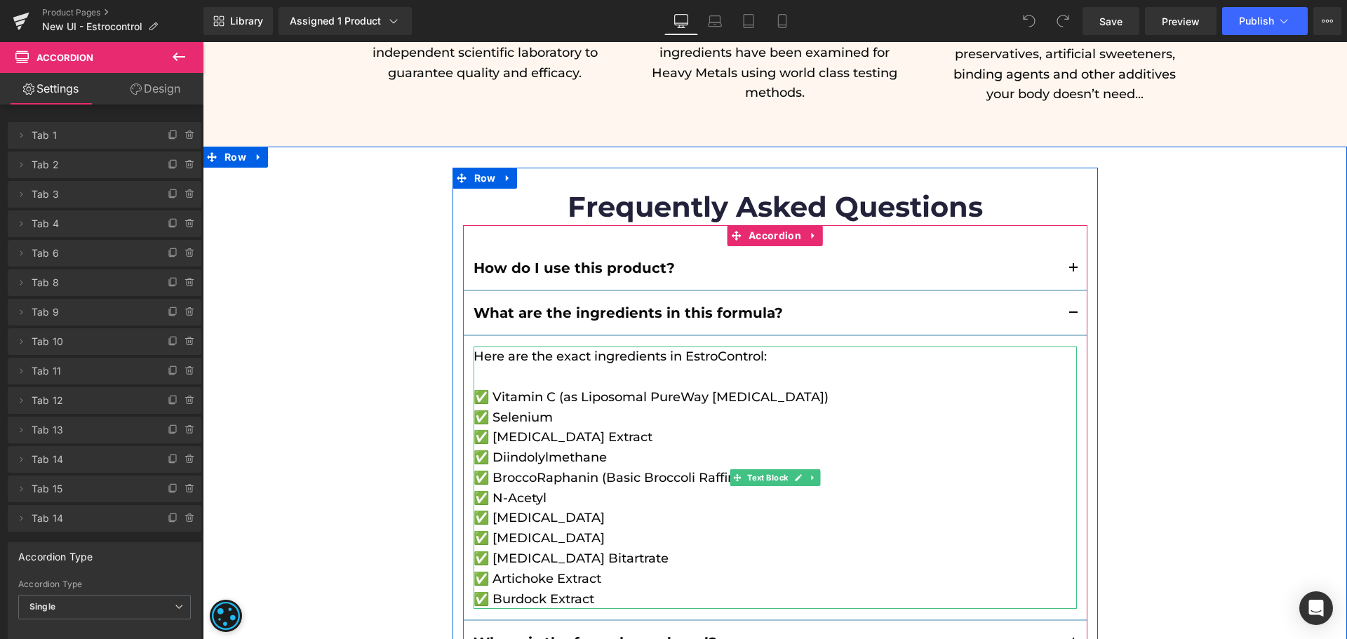
click at [525, 488] on p "✅ N-Acetyl" at bounding box center [774, 498] width 603 height 20
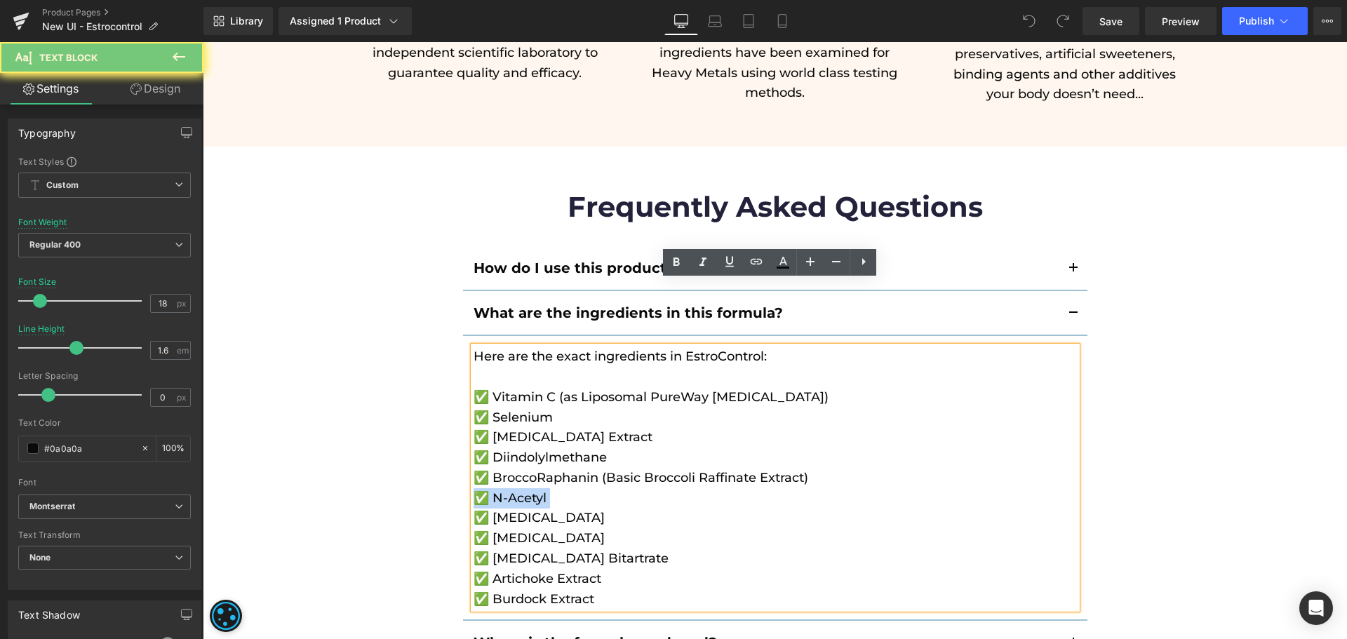
click at [525, 488] on p "✅ N-Acetyl" at bounding box center [774, 498] width 603 height 20
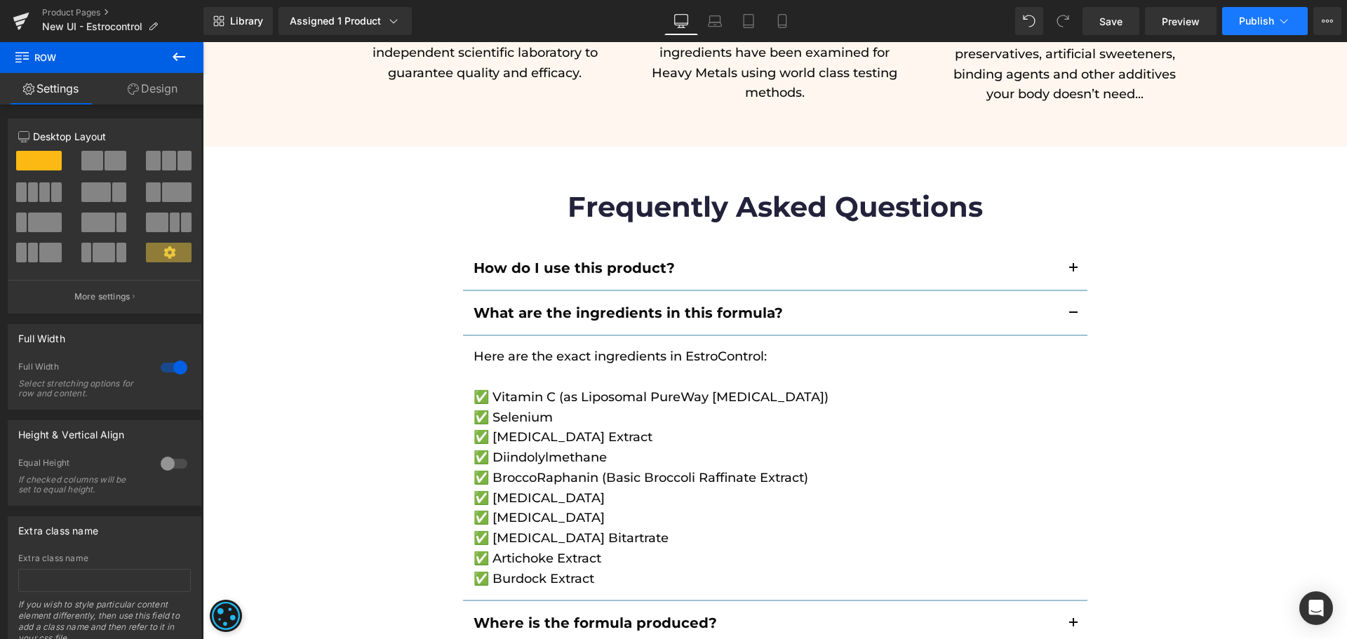
click at [1252, 26] on span "Publish" at bounding box center [1256, 20] width 35 height 11
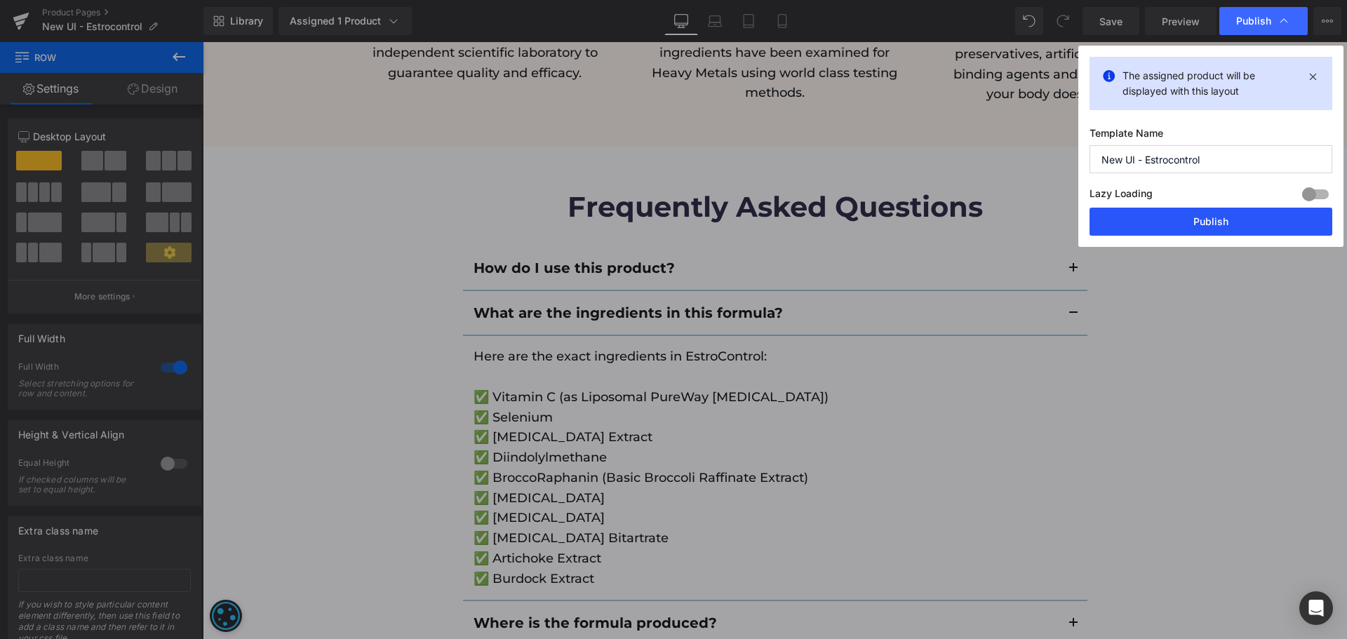
click at [1205, 220] on button "Publish" at bounding box center [1210, 222] width 243 height 28
